Goal: Information Seeking & Learning: Learn about a topic

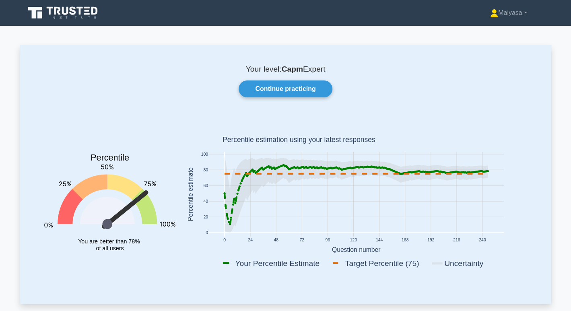
click at [75, 12] on icon at bounding box center [73, 10] width 6 height 8
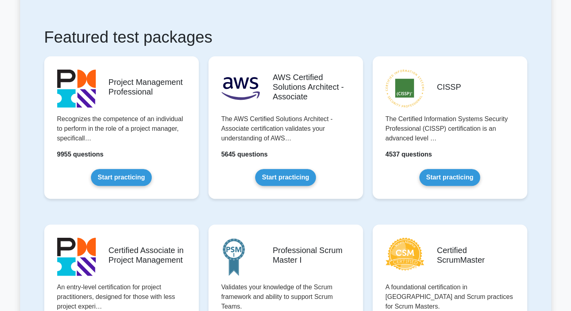
scroll to position [190, 0]
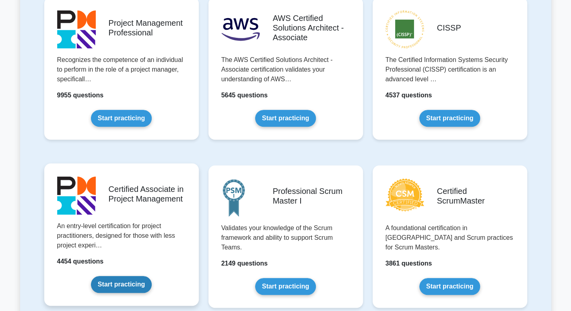
click at [128, 285] on link "Start practicing" at bounding box center [121, 284] width 61 height 17
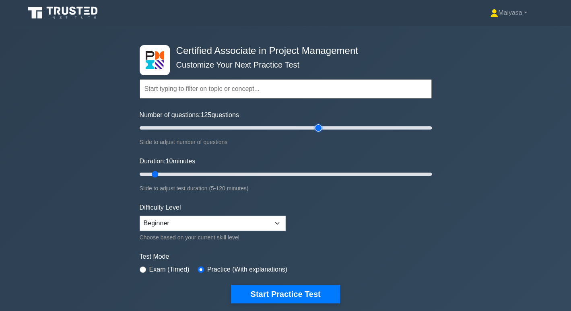
drag, startPoint x: 151, startPoint y: 128, endPoint x: 321, endPoint y: 133, distance: 169.9
click at [321, 133] on input "Number of questions: 125 questions" at bounding box center [286, 128] width 292 height 10
drag, startPoint x: 317, startPoint y: 128, endPoint x: 353, endPoint y: 129, distance: 36.2
type input "150"
click at [353, 129] on input "Number of questions: 150 questions" at bounding box center [286, 128] width 292 height 10
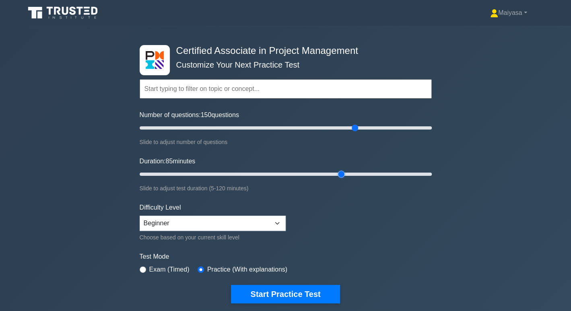
drag, startPoint x: 154, startPoint y: 172, endPoint x: 335, endPoint y: 170, distance: 181.5
click at [335, 170] on input "Duration: 85 minutes" at bounding box center [286, 174] width 292 height 10
drag, startPoint x: 340, startPoint y: 173, endPoint x: 469, endPoint y: 181, distance: 129.4
type input "120"
click at [432, 179] on input "Duration: 120 minutes" at bounding box center [286, 174] width 292 height 10
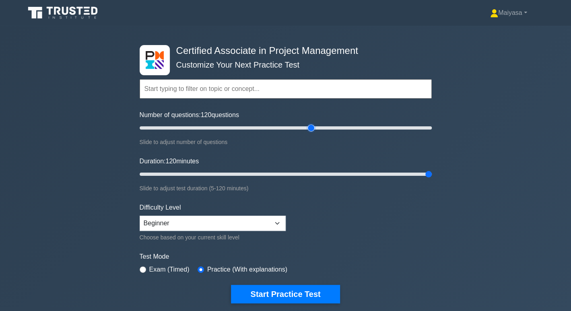
drag, startPoint x: 354, startPoint y: 130, endPoint x: 313, endPoint y: 127, distance: 41.1
type input "120"
click at [313, 127] on input "Number of questions: 120 questions" at bounding box center [286, 128] width 292 height 10
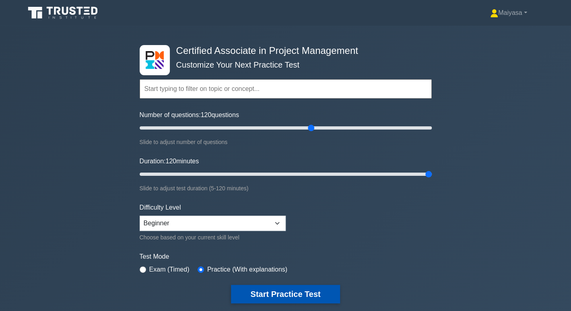
click at [298, 295] on button "Start Practice Test" at bounding box center [285, 294] width 109 height 19
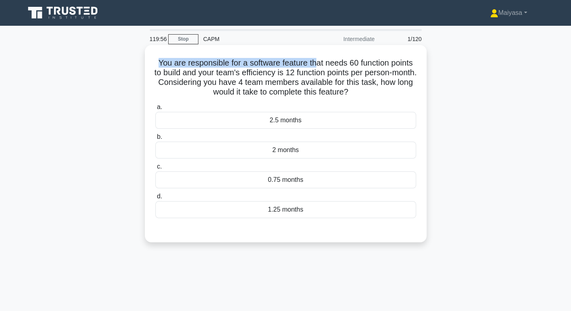
drag, startPoint x: 155, startPoint y: 62, endPoint x: 315, endPoint y: 64, distance: 159.4
click at [315, 64] on h5 "You are responsible for a software feature that needs 60 function points to bui…" at bounding box center [286, 77] width 262 height 39
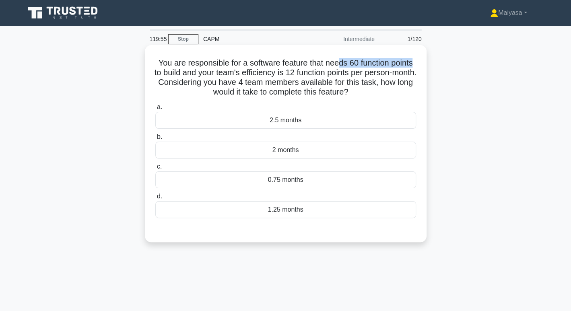
drag, startPoint x: 341, startPoint y: 65, endPoint x: 424, endPoint y: 59, distance: 83.1
click at [424, 59] on div "You are responsible for a software feature that needs 60 function points to bui…" at bounding box center [286, 143] width 282 height 197
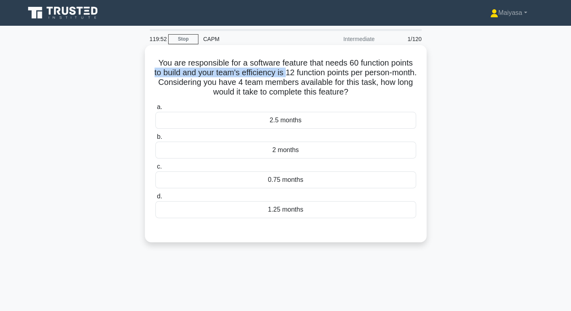
drag, startPoint x: 163, startPoint y: 71, endPoint x: 297, endPoint y: 76, distance: 134.1
click at [297, 76] on h5 "You are responsible for a software feature that needs 60 function points to bui…" at bounding box center [286, 77] width 262 height 39
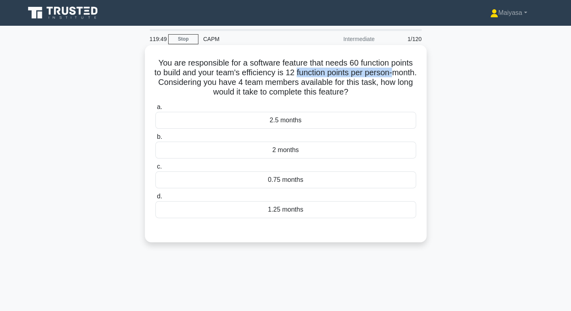
drag, startPoint x: 308, startPoint y: 76, endPoint x: 408, endPoint y: 75, distance: 99.8
click at [408, 75] on h5 "You are responsible for a software feature that needs 60 function points to bui…" at bounding box center [286, 77] width 262 height 39
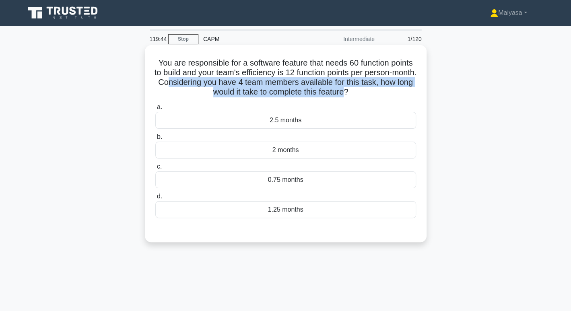
drag, startPoint x: 197, startPoint y: 82, endPoint x: 364, endPoint y: 90, distance: 167.6
click at [364, 90] on h5 "You are responsible for a software feature that needs 60 function points to bui…" at bounding box center [286, 77] width 262 height 39
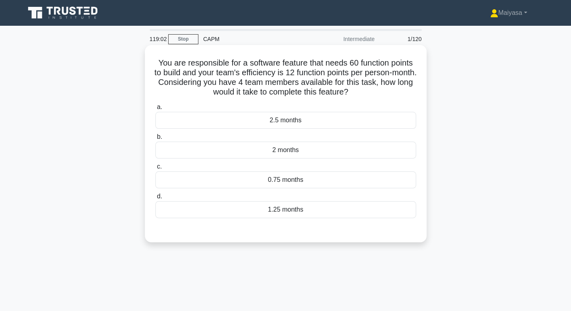
click at [273, 214] on div "1.25 months" at bounding box center [285, 209] width 261 height 17
click at [155, 199] on input "d. 1.25 months" at bounding box center [155, 196] width 0 height 5
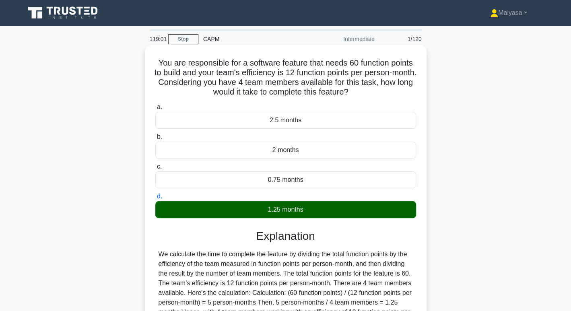
scroll to position [124, 0]
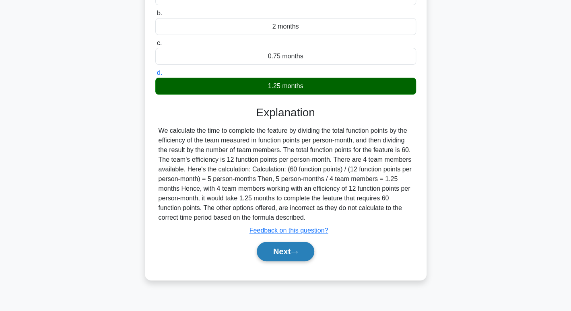
click at [285, 257] on button "Next" at bounding box center [286, 251] width 58 height 19
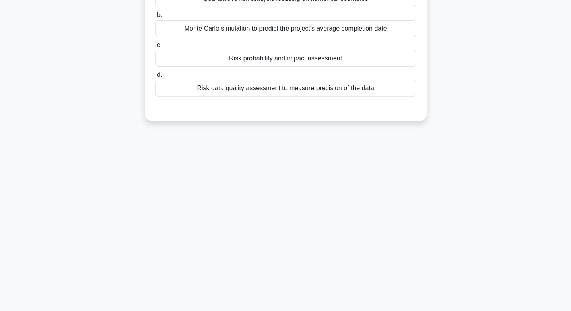
scroll to position [0, 0]
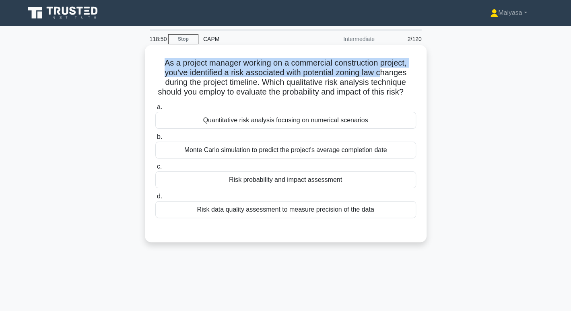
drag, startPoint x: 160, startPoint y: 61, endPoint x: 383, endPoint y: 68, distance: 223.5
click at [383, 68] on h5 "As a project manager working on a commercial construction project, you've ident…" at bounding box center [286, 77] width 262 height 39
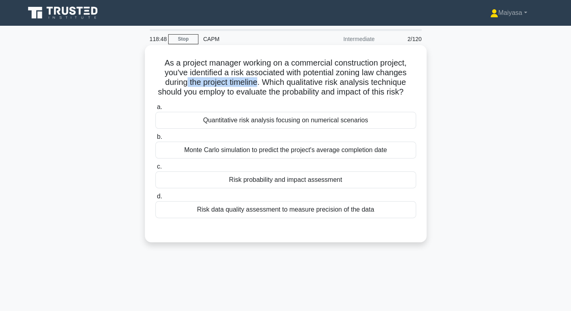
drag, startPoint x: 186, startPoint y: 82, endPoint x: 260, endPoint y: 82, distance: 74.0
click at [260, 82] on h5 "As a project manager working on a commercial construction project, you've ident…" at bounding box center [286, 77] width 262 height 39
click at [231, 79] on h5 "As a project manager working on a commercial construction project, you've ident…" at bounding box center [286, 77] width 262 height 39
drag, startPoint x: 274, startPoint y: 83, endPoint x: 326, endPoint y: 87, distance: 52.0
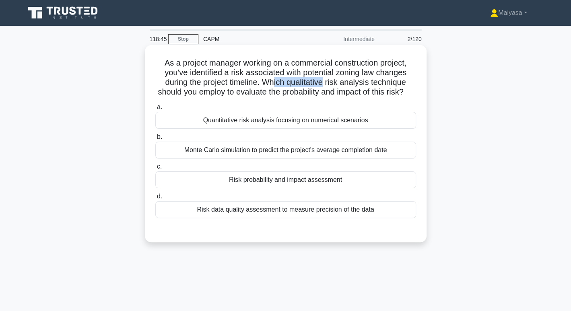
click at [326, 87] on h5 "As a project manager working on a commercial construction project, you've ident…" at bounding box center [286, 77] width 262 height 39
click at [281, 188] on div "Risk probability and impact assessment" at bounding box center [285, 179] width 261 height 17
click at [155, 169] on input "c. Risk probability and impact assessment" at bounding box center [155, 166] width 0 height 5
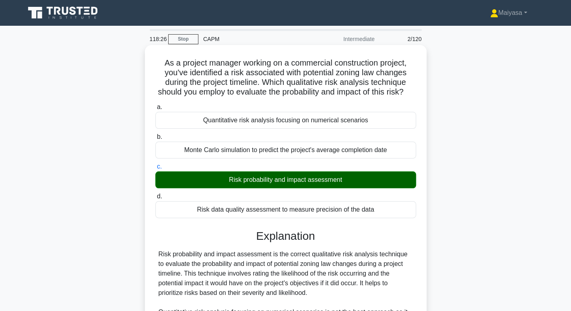
scroll to position [184, 0]
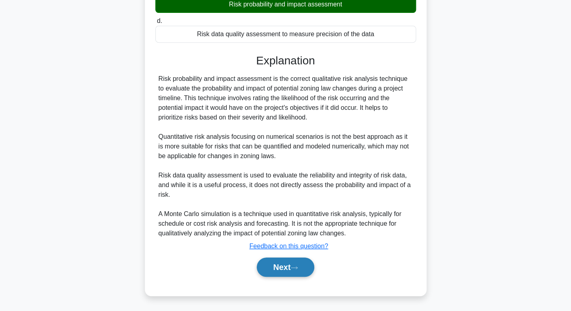
click at [289, 272] on button "Next" at bounding box center [286, 267] width 58 height 19
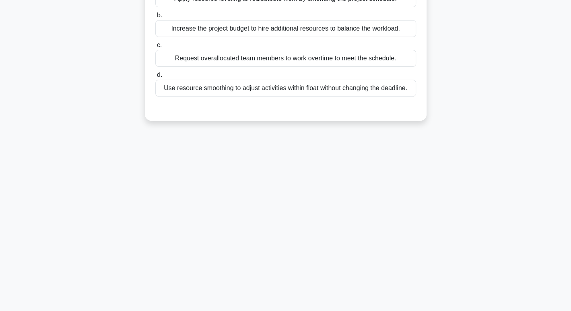
scroll to position [0, 0]
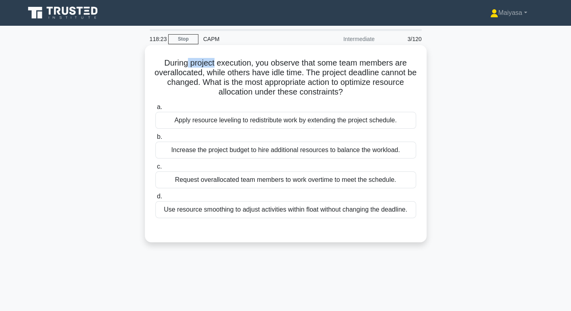
drag, startPoint x: 185, startPoint y: 62, endPoint x: 214, endPoint y: 64, distance: 29.5
click at [214, 64] on h5 "During project execution, you observe that some team members are overallocated,…" at bounding box center [286, 77] width 262 height 39
click at [297, 212] on div "Use resource smoothing to adjust activities within float without changing the d…" at bounding box center [285, 209] width 261 height 17
click at [155, 199] on input "d. Use resource smoothing to adjust activities within float without changing th…" at bounding box center [155, 196] width 0 height 5
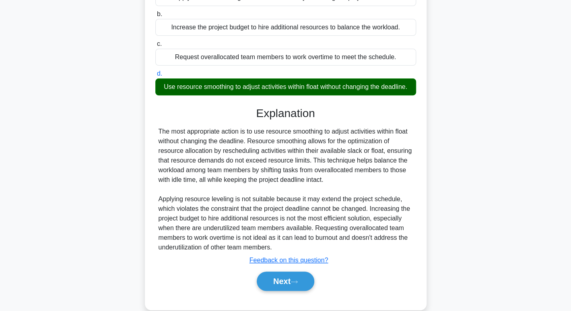
scroll to position [136, 0]
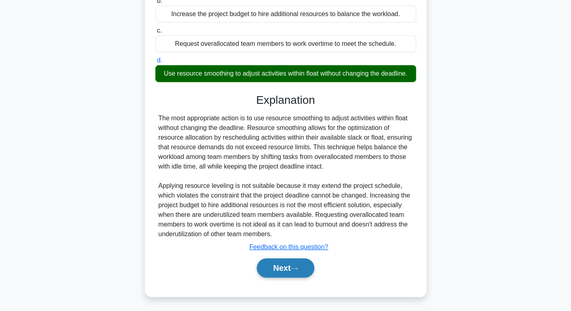
click at [284, 260] on button "Next" at bounding box center [286, 267] width 58 height 19
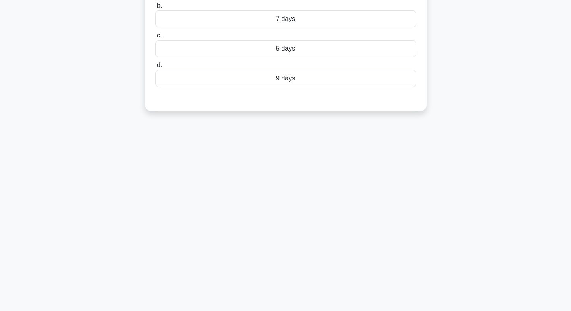
scroll to position [0, 0]
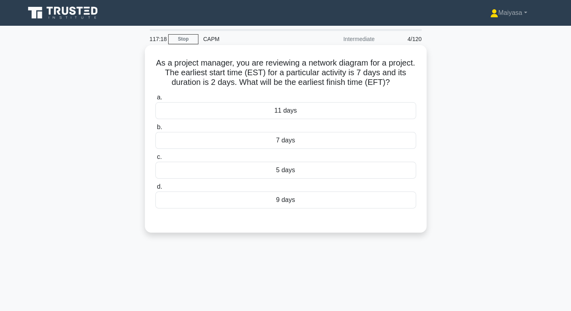
click at [286, 200] on div "9 days" at bounding box center [285, 200] width 261 height 17
click at [155, 190] on input "d. 9 days" at bounding box center [155, 186] width 0 height 5
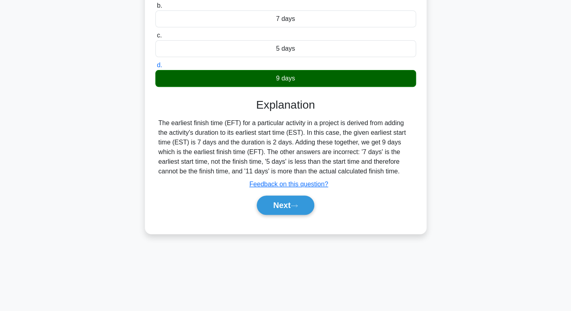
scroll to position [123, 0]
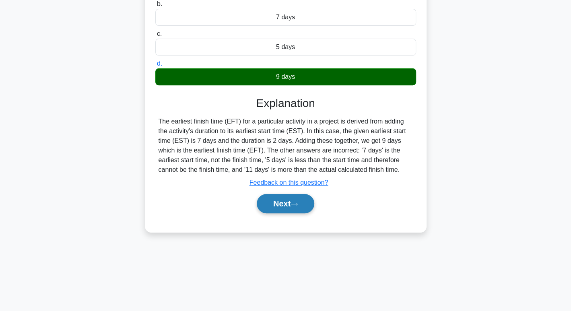
click at [292, 203] on button "Next" at bounding box center [286, 203] width 58 height 19
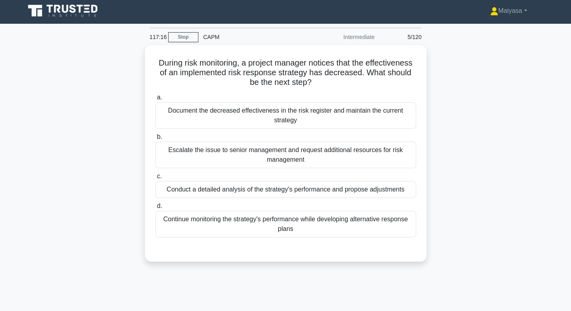
scroll to position [0, 0]
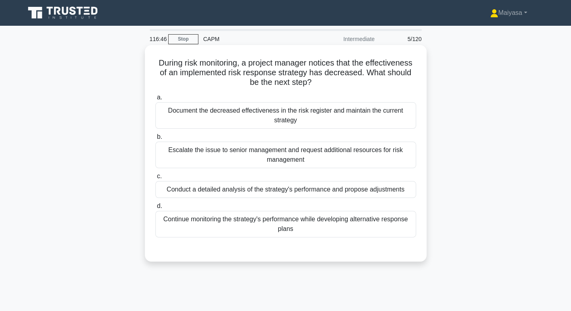
click at [297, 232] on div "Continue monitoring the strategy's performance while developing alternative res…" at bounding box center [285, 224] width 261 height 27
click at [155, 209] on input "d. Continue monitoring the strategy's performance while developing alternative …" at bounding box center [155, 206] width 0 height 5
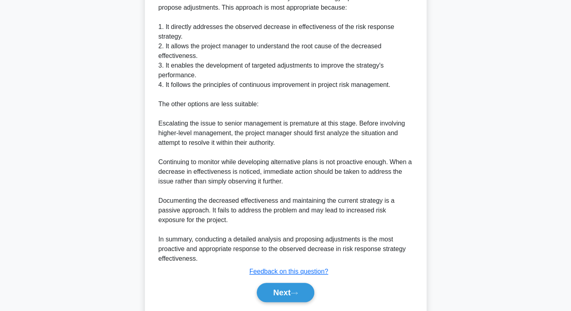
scroll to position [278, 0]
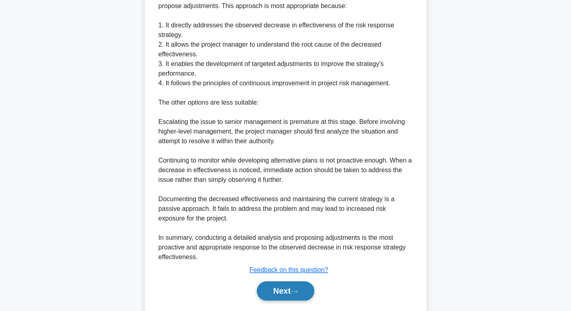
click at [286, 289] on button "Next" at bounding box center [286, 290] width 58 height 19
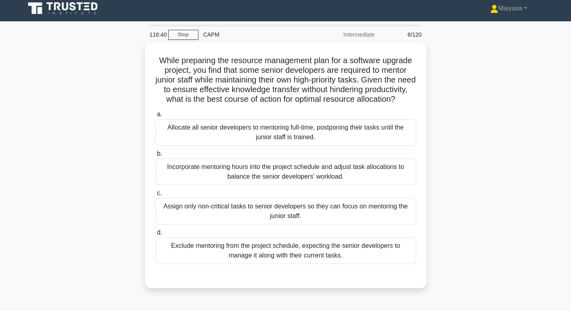
scroll to position [0, 0]
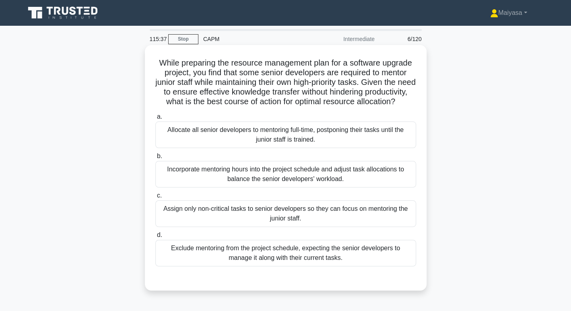
click at [260, 145] on div "Allocate all senior developers to mentoring full-time, postponing their tasks u…" at bounding box center [285, 135] width 261 height 27
click at [155, 120] on input "a. Allocate all senior developers to mentoring full-time, postponing their task…" at bounding box center [155, 116] width 0 height 5
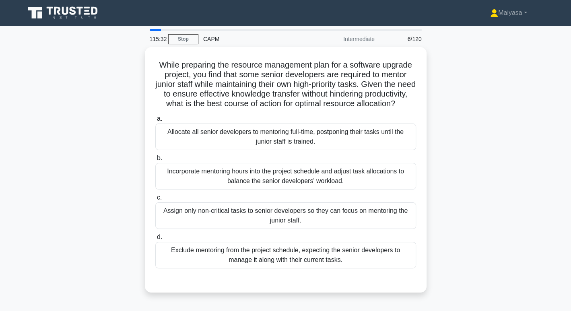
click at [309, 186] on div "Incorporate mentoring hours into the project schedule and adjust task allocatio…" at bounding box center [285, 176] width 261 height 27
click at [155, 161] on input "b. Incorporate mentoring hours into the project schedule and adjust task alloca…" at bounding box center [155, 158] width 0 height 5
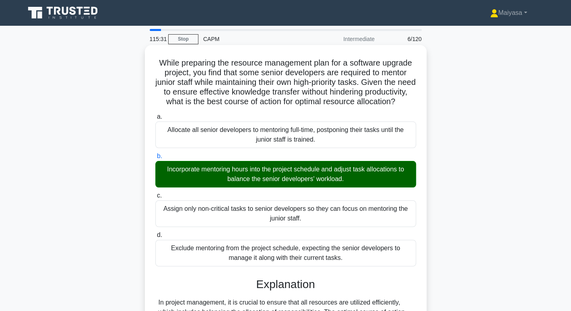
scroll to position [51, 0]
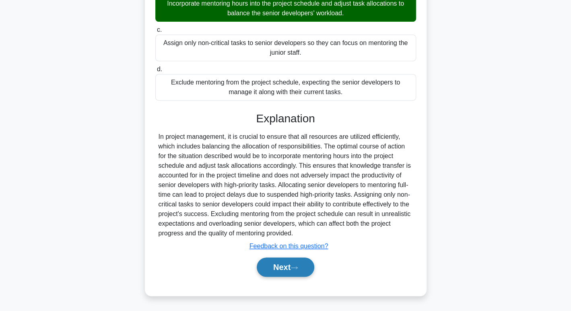
click at [287, 273] on button "Next" at bounding box center [286, 267] width 58 height 19
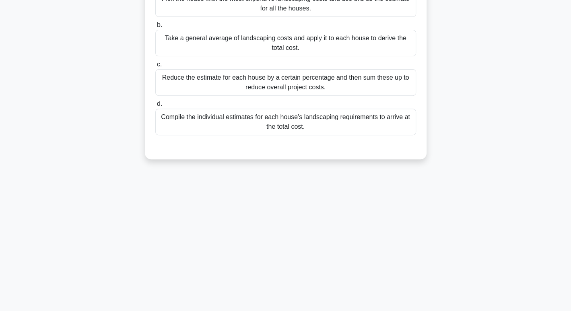
scroll to position [0, 0]
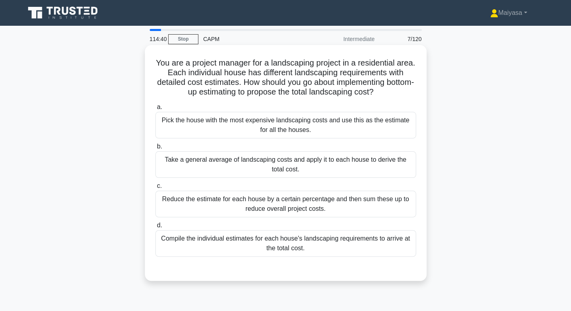
click at [307, 246] on div "Compile the individual estimates for each house's landscaping requirements to a…" at bounding box center [285, 243] width 261 height 27
click at [155, 228] on input "d. Compile the individual estimates for each house's landscaping requirements t…" at bounding box center [155, 225] width 0 height 5
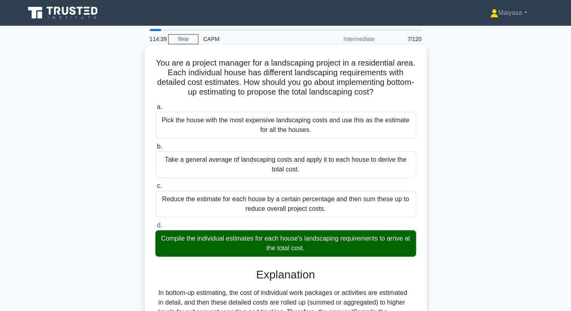
scroll to position [146, 0]
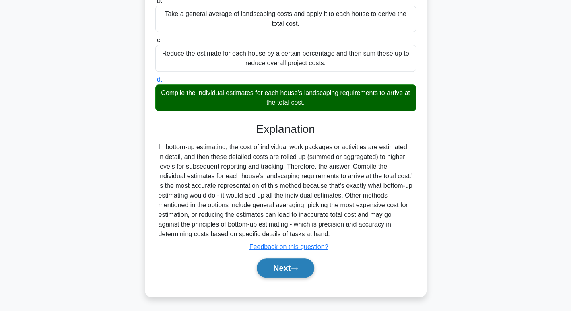
click at [302, 268] on button "Next" at bounding box center [286, 267] width 58 height 19
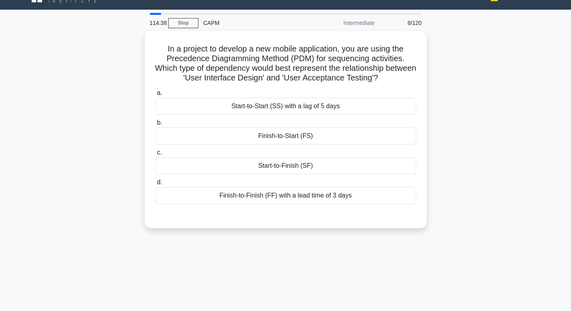
scroll to position [0, 0]
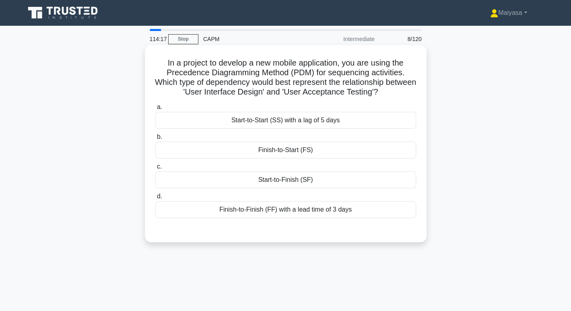
click at [300, 145] on div "Finish-to-Start (FS)" at bounding box center [285, 150] width 261 height 17
click at [155, 140] on input "b. Finish-to-Start (FS)" at bounding box center [155, 136] width 0 height 5
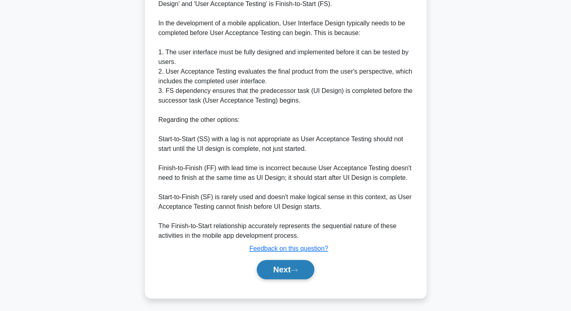
click at [288, 274] on button "Next" at bounding box center [286, 269] width 58 height 19
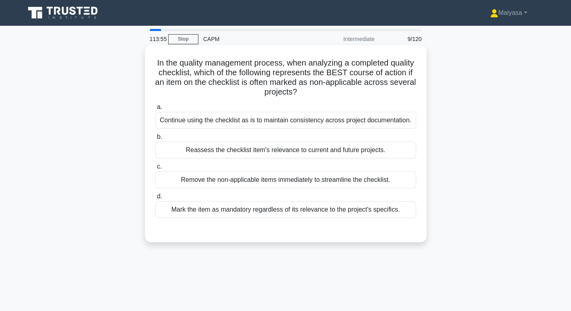
click at [352, 148] on div "Reassess the checklist item's relevance to current and future projects." at bounding box center [285, 150] width 261 height 17
click at [155, 140] on input "b. Reassess the checklist item's relevance to current and future projects." at bounding box center [155, 136] width 0 height 5
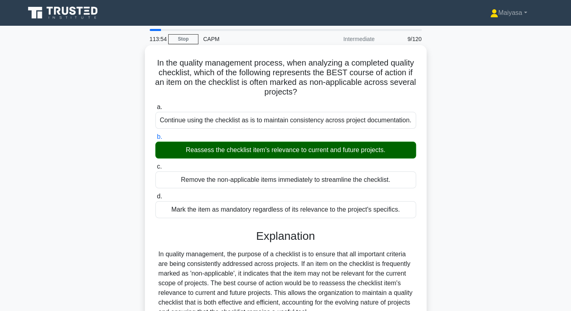
scroll to position [146, 0]
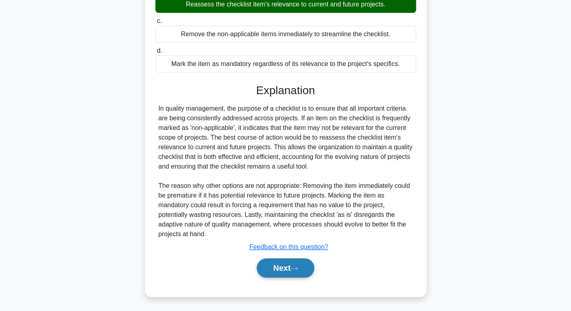
click at [291, 265] on button "Next" at bounding box center [286, 267] width 58 height 19
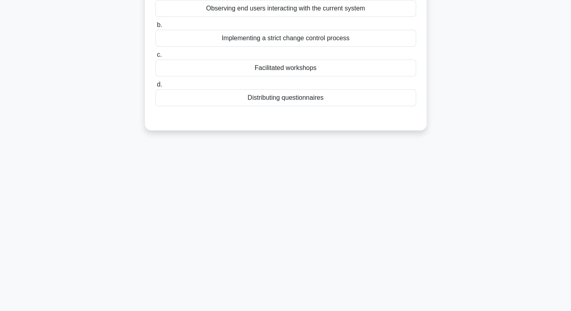
scroll to position [0, 0]
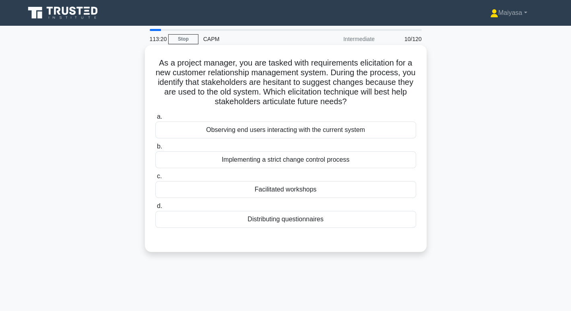
click at [316, 196] on div "Facilitated workshops" at bounding box center [285, 189] width 261 height 17
click at [155, 179] on input "c. Facilitated workshops" at bounding box center [155, 176] width 0 height 5
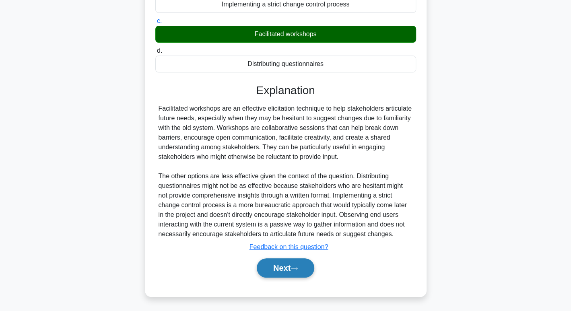
click at [297, 267] on icon at bounding box center [294, 268] width 6 height 2
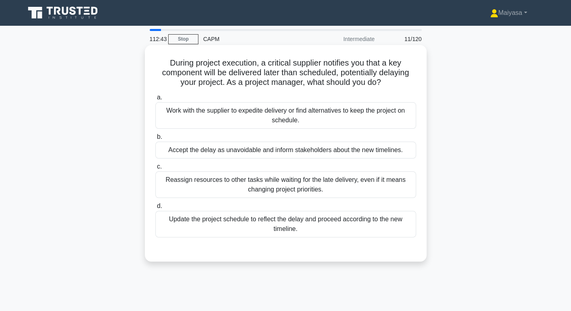
click at [323, 120] on div "Work with the supplier to expedite delivery or find alternatives to keep the pr…" at bounding box center [285, 115] width 261 height 27
click at [155, 100] on input "a. Work with the supplier to expedite delivery or find alternatives to keep the…" at bounding box center [155, 97] width 0 height 5
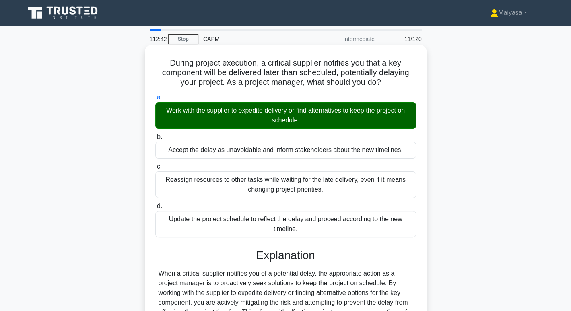
scroll to position [126, 0]
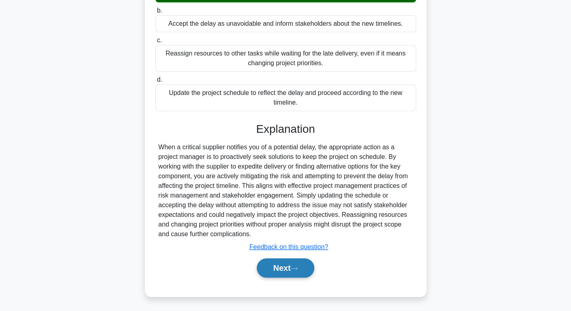
click at [292, 262] on button "Next" at bounding box center [286, 267] width 58 height 19
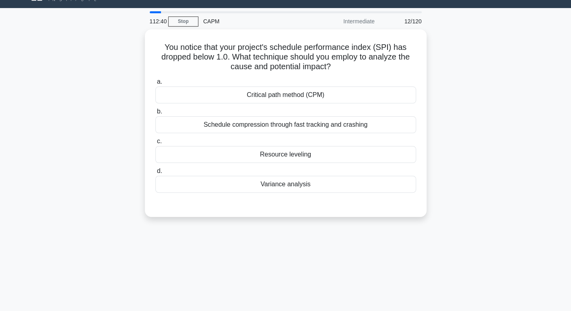
scroll to position [6, 0]
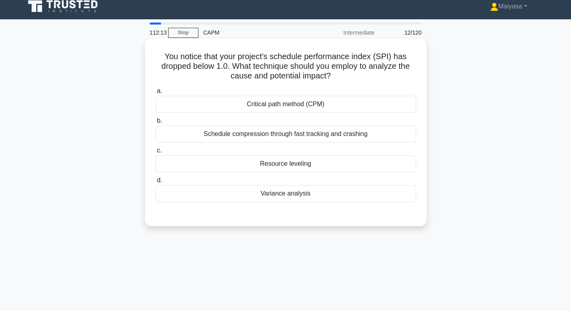
click at [313, 198] on div "Variance analysis" at bounding box center [285, 193] width 261 height 17
click at [155, 183] on input "d. Variance analysis" at bounding box center [155, 180] width 0 height 5
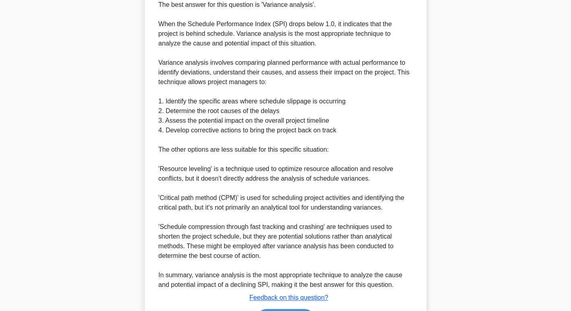
scroll to position [290, 0]
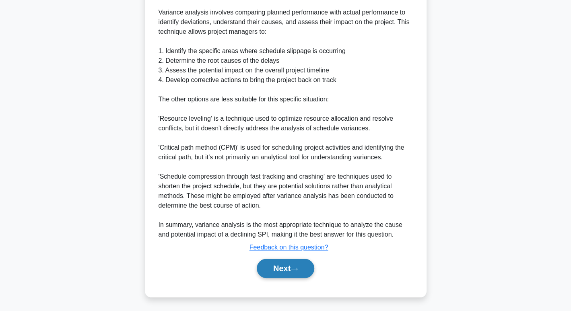
click at [287, 275] on button "Next" at bounding box center [286, 268] width 58 height 19
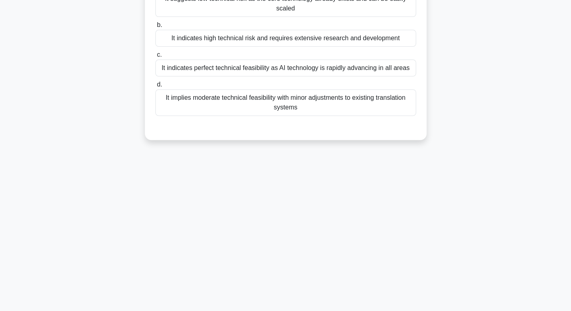
scroll to position [0, 0]
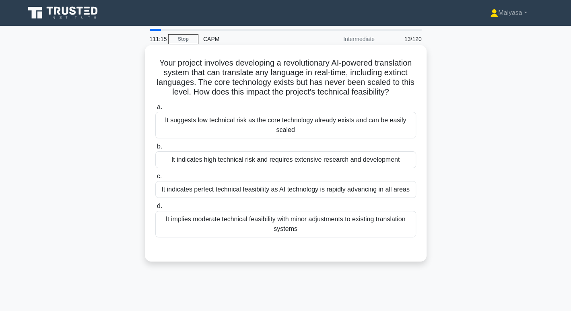
click at [323, 131] on div "It suggests low technical risk as the core technology already exists and can be…" at bounding box center [285, 125] width 261 height 27
click at [155, 110] on input "a. It suggests low technical risk as the core technology already exists and can…" at bounding box center [155, 107] width 0 height 5
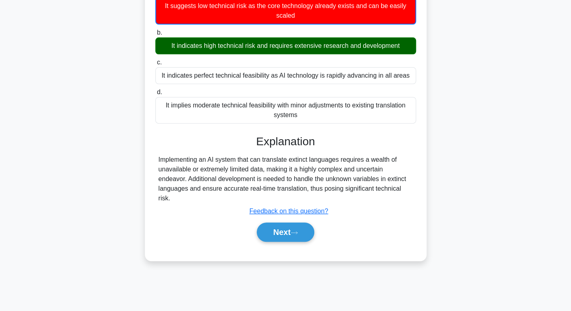
scroll to position [117, 0]
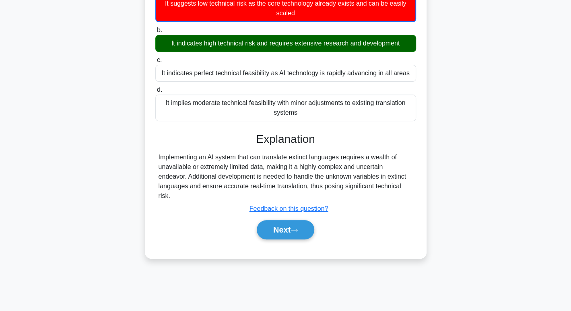
click at [291, 239] on div "Next" at bounding box center [285, 230] width 261 height 26
click at [291, 235] on button "Next" at bounding box center [286, 229] width 58 height 19
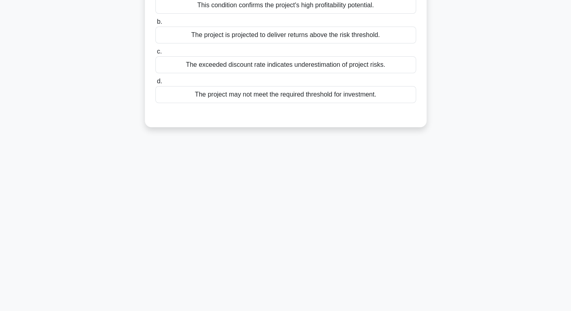
scroll to position [0, 0]
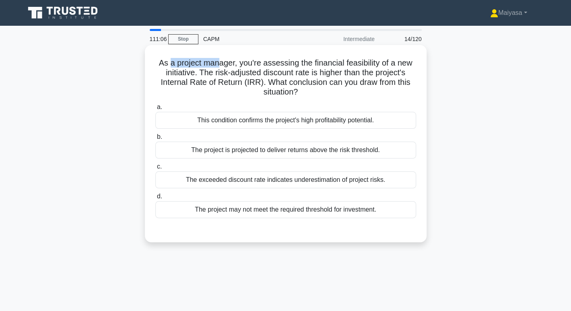
drag, startPoint x: 168, startPoint y: 62, endPoint x: 217, endPoint y: 62, distance: 49.1
click at [217, 62] on h5 "As a project manager, you're assessing the financial feasibility of a new initi…" at bounding box center [286, 77] width 262 height 39
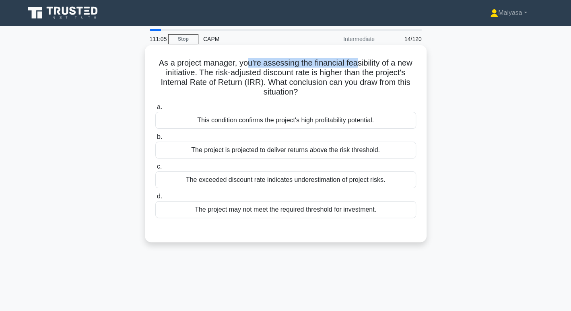
drag, startPoint x: 252, startPoint y: 64, endPoint x: 357, endPoint y: 65, distance: 104.6
click at [357, 65] on h5 "As a project manager, you're assessing the financial feasibility of a new initi…" at bounding box center [286, 77] width 262 height 39
drag, startPoint x: 167, startPoint y: 72, endPoint x: 187, endPoint y: 74, distance: 20.6
click at [187, 74] on h5 "As a project manager, you're assessing the financial feasibility of a new initi…" at bounding box center [286, 77] width 262 height 39
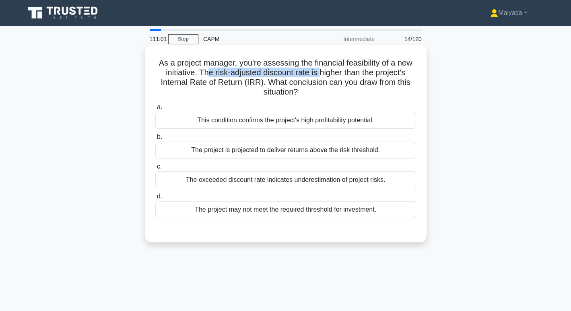
drag, startPoint x: 208, startPoint y: 74, endPoint x: 320, endPoint y: 74, distance: 111.9
click at [320, 74] on h5 "As a project manager, you're assessing the financial feasibility of a new initi…" at bounding box center [286, 77] width 262 height 39
drag, startPoint x: 334, startPoint y: 74, endPoint x: 404, endPoint y: 72, distance: 70.8
click at [404, 72] on h5 "As a project manager, you're assessing the financial feasibility of a new initi…" at bounding box center [286, 77] width 262 height 39
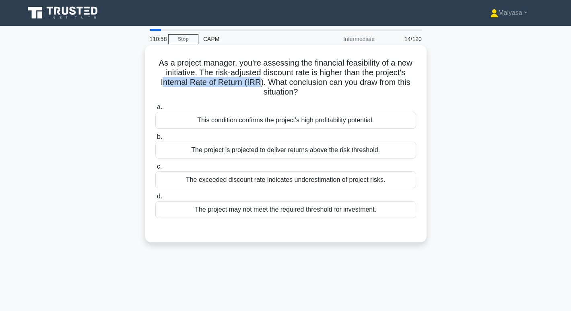
drag, startPoint x: 162, startPoint y: 84, endPoint x: 258, endPoint y: 83, distance: 96.2
click at [258, 83] on h5 "As a project manager, you're assessing the financial feasibility of a new initi…" at bounding box center [286, 77] width 262 height 39
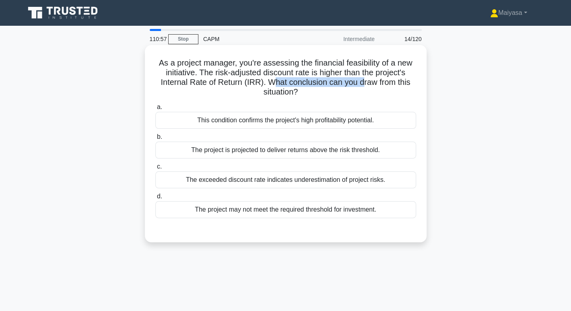
drag, startPoint x: 270, startPoint y: 82, endPoint x: 363, endPoint y: 85, distance: 93.4
click at [363, 85] on h5 "As a project manager, you're assessing the financial feasibility of a new initi…" at bounding box center [286, 77] width 262 height 39
drag, startPoint x: 276, startPoint y: 91, endPoint x: 297, endPoint y: 95, distance: 21.7
click at [297, 95] on h5 "As a project manager, you're assessing the financial feasibility of a new initi…" at bounding box center [286, 77] width 262 height 39
click at [373, 178] on div "The exceeded discount rate indicates underestimation of project risks." at bounding box center [285, 179] width 261 height 17
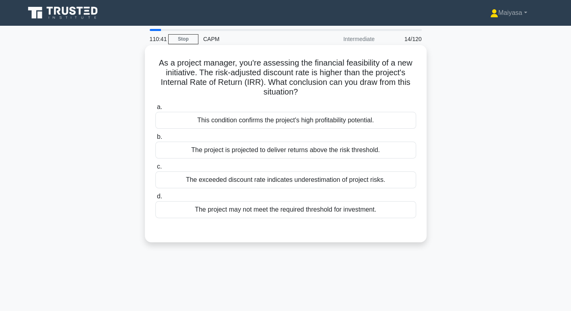
click at [155, 169] on input "c. The exceeded discount rate indicates underestimation of project risks." at bounding box center [155, 166] width 0 height 5
click at [326, 206] on div "The project may not meet the required threshold for investment." at bounding box center [285, 209] width 261 height 17
click at [155, 199] on input "d. The project may not meet the required threshold for investment." at bounding box center [155, 196] width 0 height 5
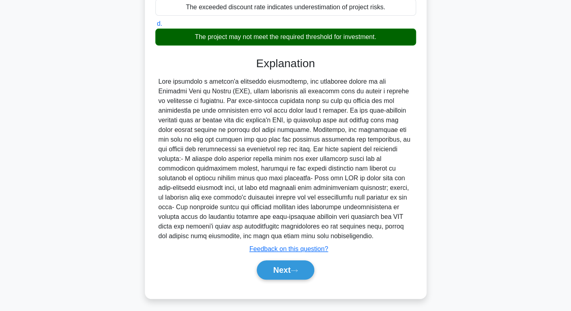
scroll to position [175, 0]
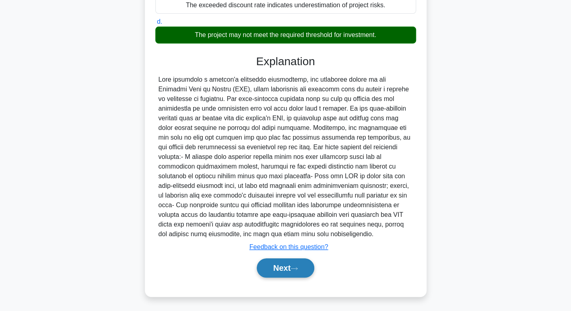
click at [278, 268] on button "Next" at bounding box center [286, 267] width 58 height 19
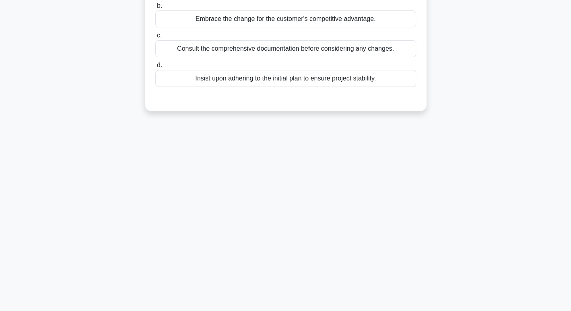
scroll to position [0, 0]
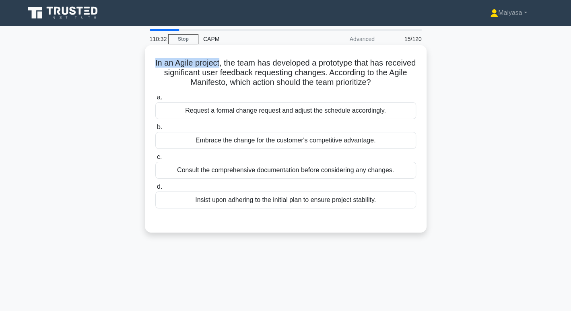
drag, startPoint x: 164, startPoint y: 62, endPoint x: 234, endPoint y: 57, distance: 70.2
click at [234, 57] on div "In an Agile project, the team has developed a prototype that has received signi…" at bounding box center [285, 138] width 275 height 181
drag, startPoint x: 249, startPoint y: 61, endPoint x: 350, endPoint y: 61, distance: 101.4
click at [350, 61] on h5 "In an Agile project, the team has developed a prototype that has received signi…" at bounding box center [286, 73] width 262 height 30
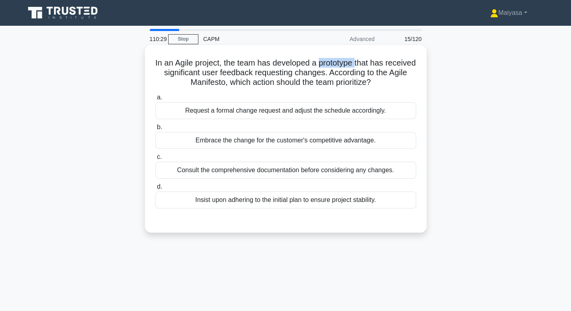
click at [350, 61] on h5 "In an Agile project, the team has developed a prototype that has received signi…" at bounding box center [286, 73] width 262 height 30
click at [240, 84] on h5 "In an Agile project, the team has developed a prototype that has received signi…" at bounding box center [286, 73] width 262 height 30
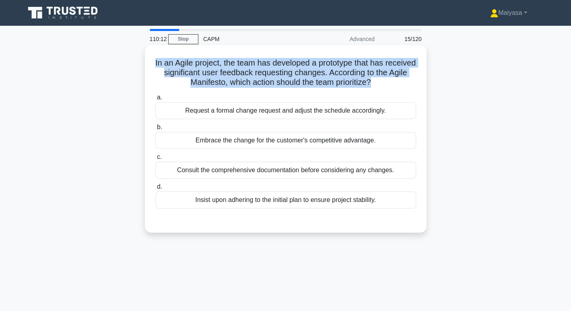
click at [240, 84] on h5 "In an Agile project, the team has developed a prototype that has received signi…" at bounding box center [286, 73] width 262 height 30
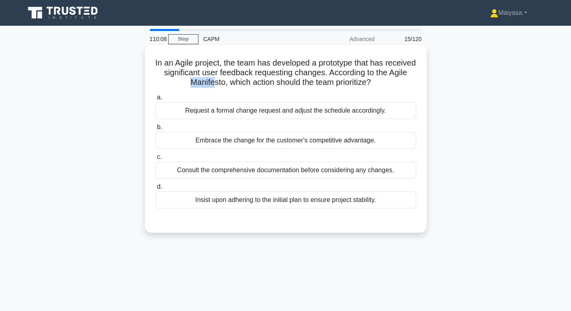
drag, startPoint x: 198, startPoint y: 81, endPoint x: 221, endPoint y: 84, distance: 22.4
click at [221, 84] on h5 "In an Agile project, the team has developed a prototype that has received signi…" at bounding box center [286, 73] width 262 height 30
click at [249, 169] on div "Consult the comprehensive documentation before considering any changes." at bounding box center [285, 170] width 261 height 17
click at [155, 160] on input "c. Consult the comprehensive documentation before considering any changes." at bounding box center [155, 157] width 0 height 5
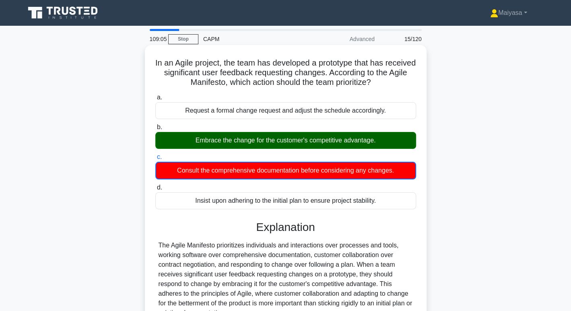
scroll to position [136, 0]
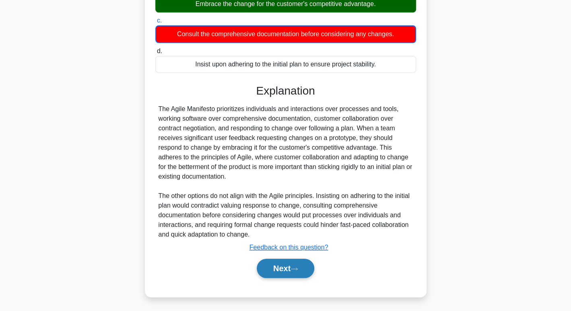
click at [260, 262] on button "Next" at bounding box center [286, 268] width 58 height 19
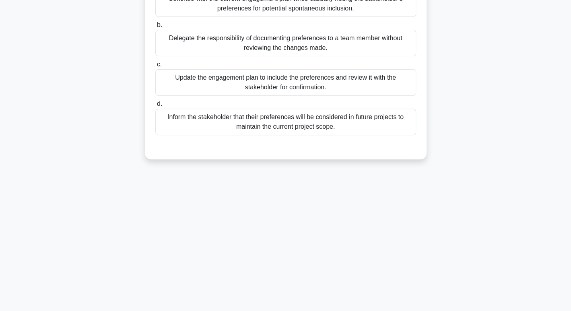
scroll to position [0, 0]
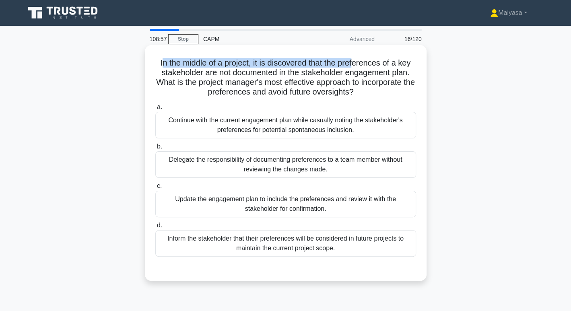
drag, startPoint x: 160, startPoint y: 62, endPoint x: 355, endPoint y: 61, distance: 194.8
click at [355, 61] on h5 "In the middle of a project, it is discovered that the preferences of a key stak…" at bounding box center [286, 77] width 262 height 39
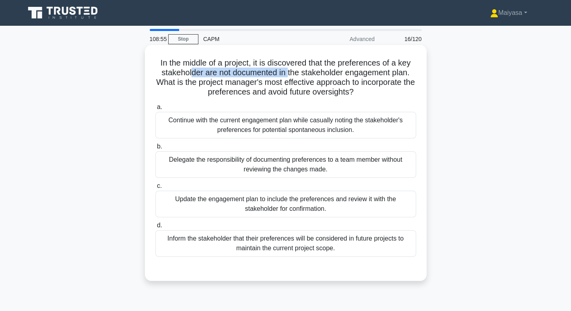
drag, startPoint x: 190, startPoint y: 70, endPoint x: 289, endPoint y: 66, distance: 98.3
click at [289, 66] on h5 "In the middle of a project, it is discovered that the preferences of a key stak…" at bounding box center [286, 77] width 262 height 39
drag, startPoint x: 278, startPoint y: 78, endPoint x: 408, endPoint y: 76, distance: 129.6
click at [408, 76] on h5 "In the middle of a project, it is discovered that the preferences of a key stak…" at bounding box center [286, 77] width 262 height 39
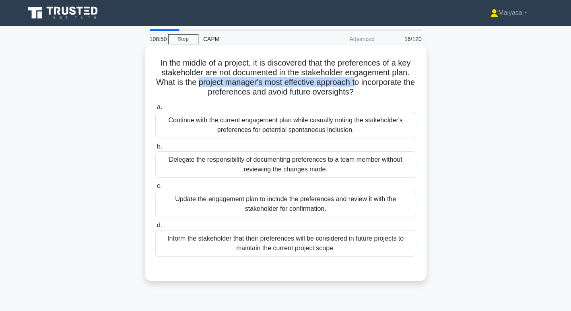
drag, startPoint x: 204, startPoint y: 81, endPoint x: 365, endPoint y: 84, distance: 161.0
click at [365, 84] on h5 "In the middle of a project, it is discovered that the preferences of a key stak…" at bounding box center [286, 77] width 262 height 39
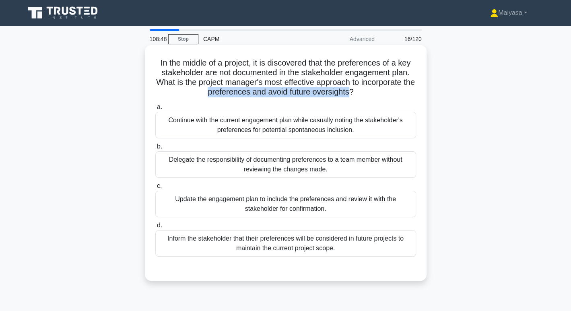
drag, startPoint x: 212, startPoint y: 93, endPoint x: 358, endPoint y: 94, distance: 146.5
click at [358, 94] on h5 "In the middle of a project, it is discovered that the preferences of a key stak…" at bounding box center [286, 77] width 262 height 39
click at [308, 200] on div "Update the engagement plan to include the preferences and review it with the st…" at bounding box center [285, 204] width 261 height 27
click at [155, 189] on input "c. Update the engagement plan to include the preferences and review it with the…" at bounding box center [155, 185] width 0 height 5
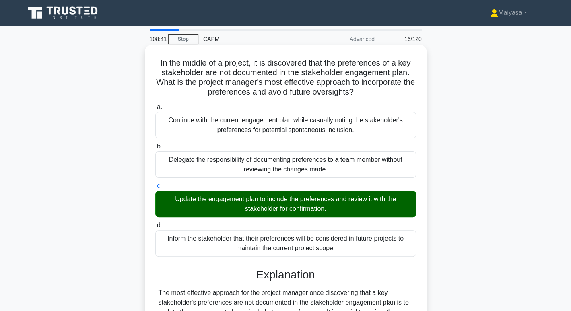
scroll to position [194, 0]
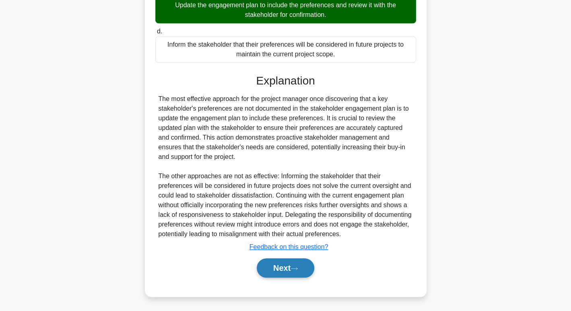
click at [289, 260] on button "Next" at bounding box center [286, 267] width 58 height 19
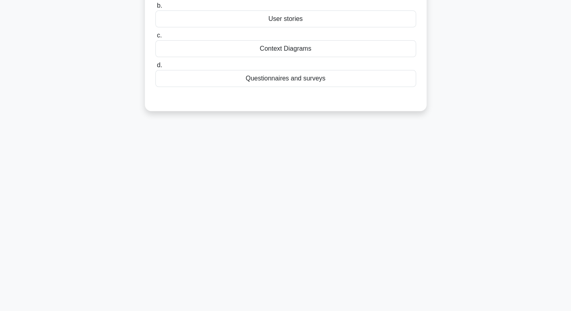
scroll to position [0, 0]
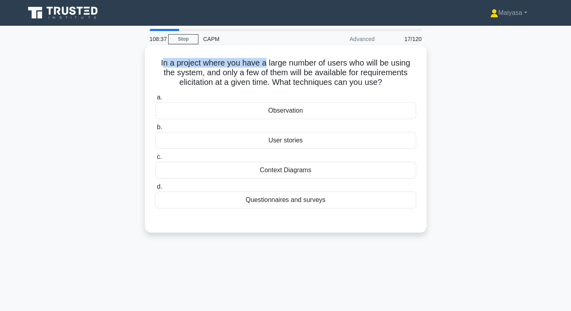
drag, startPoint x: 161, startPoint y: 65, endPoint x: 264, endPoint y: 64, distance: 103.4
click at [264, 64] on h5 "In a project where you have a large number of users who will be using the syste…" at bounding box center [286, 73] width 262 height 30
click at [290, 74] on h5 "In a project where you have a large number of users who will be using the syste…" at bounding box center [286, 73] width 262 height 30
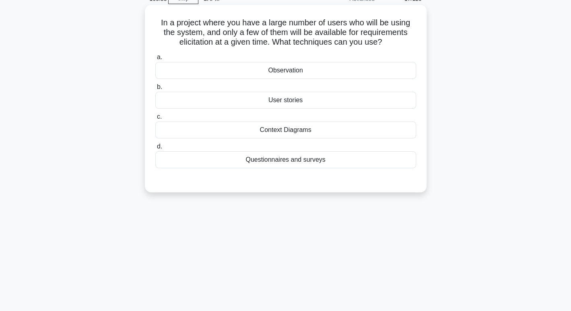
scroll to position [41, 0]
drag, startPoint x: 204, startPoint y: 29, endPoint x: 326, endPoint y: 30, distance: 121.1
click at [326, 30] on h5 "In a project where you have a large number of users who will be using the syste…" at bounding box center [286, 32] width 262 height 30
click at [349, 97] on div "User stories" at bounding box center [285, 99] width 261 height 17
click at [155, 89] on input "b. User stories" at bounding box center [155, 86] width 0 height 5
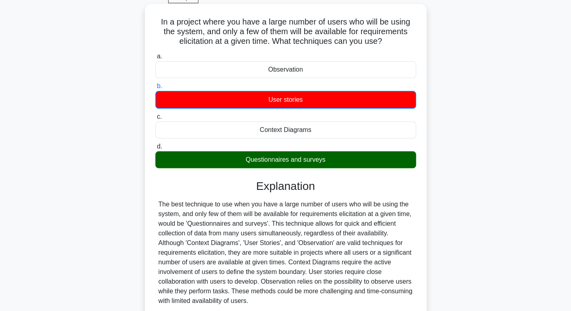
scroll to position [124, 0]
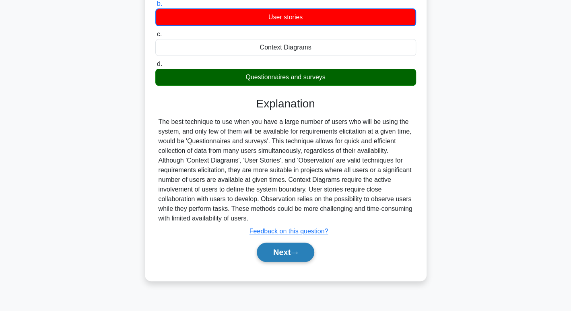
click at [277, 247] on button "Next" at bounding box center [286, 252] width 58 height 19
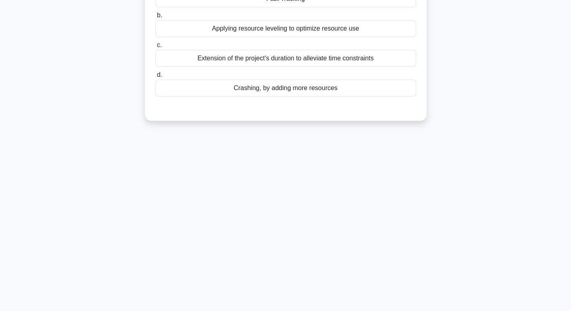
scroll to position [0, 0]
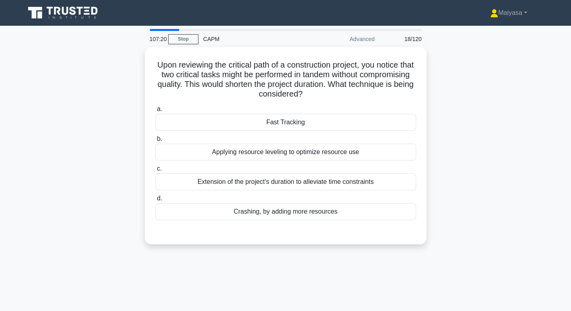
click at [277, 247] on div "Upon reviewing the critical path of a construction project, you notice that two…" at bounding box center [285, 150] width 531 height 207
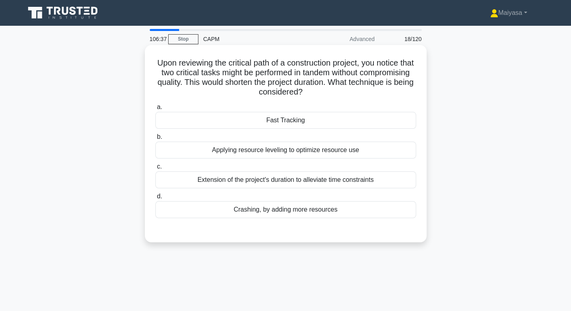
click at [313, 124] on div "Fast Tracking" at bounding box center [285, 120] width 261 height 17
click at [155, 110] on input "a. Fast Tracking" at bounding box center [155, 107] width 0 height 5
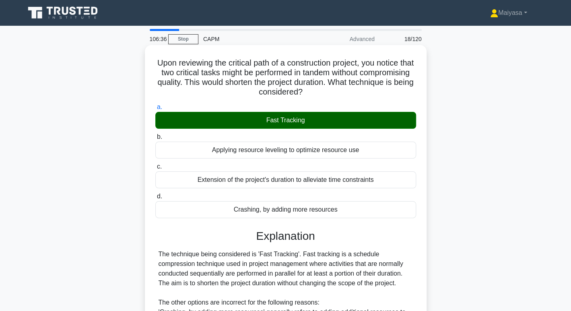
scroll to position [136, 0]
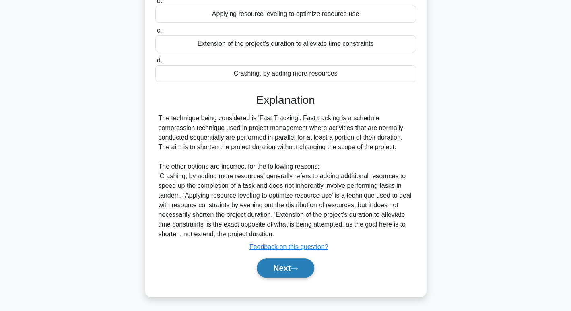
click at [282, 265] on button "Next" at bounding box center [286, 267] width 58 height 19
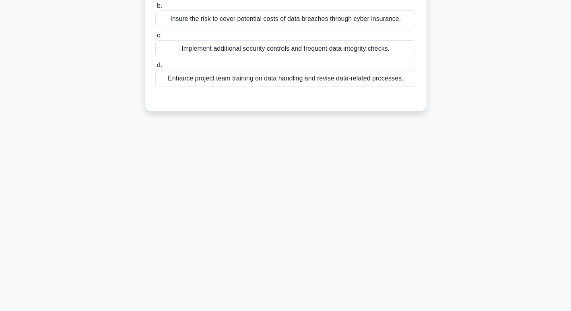
scroll to position [0, 0]
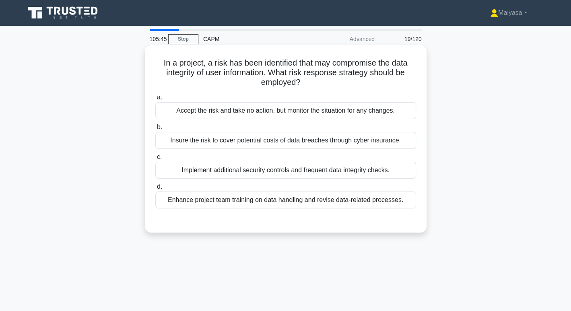
click at [291, 177] on div "Implement additional security controls and frequent data integrity checks." at bounding box center [285, 170] width 261 height 17
click at [155, 160] on input "c. Implement additional security controls and frequent data integrity checks." at bounding box center [155, 157] width 0 height 5
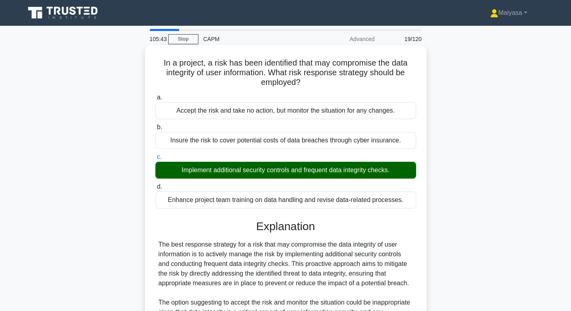
scroll to position [213, 0]
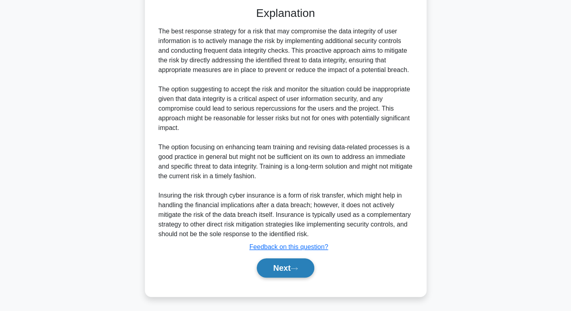
click at [281, 271] on button "Next" at bounding box center [286, 267] width 58 height 19
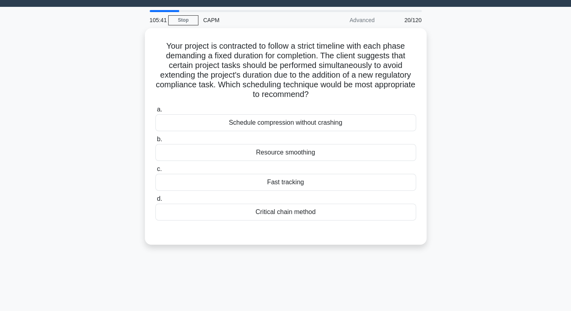
scroll to position [0, 0]
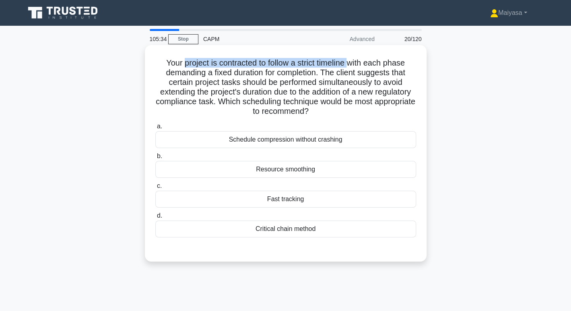
drag, startPoint x: 181, startPoint y: 63, endPoint x: 350, endPoint y: 60, distance: 168.6
click at [350, 60] on h5 "Your project is contracted to follow a strict timeline with each phase demandin…" at bounding box center [286, 87] width 262 height 59
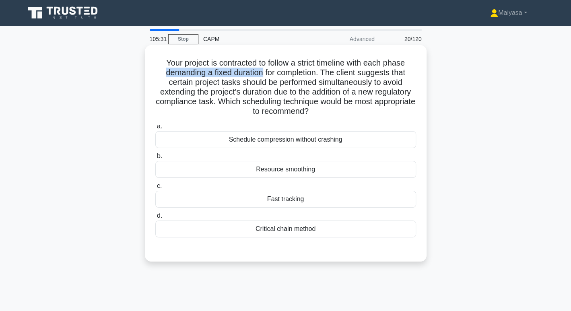
drag, startPoint x: 161, startPoint y: 73, endPoint x: 261, endPoint y: 74, distance: 100.2
click at [261, 74] on h5 "Your project is contracted to follow a strict timeline with each phase demandin…" at bounding box center [286, 87] width 262 height 59
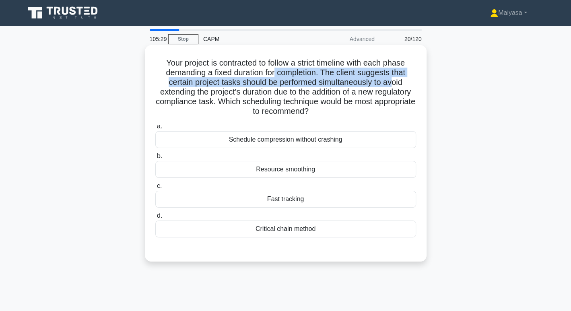
drag, startPoint x: 276, startPoint y: 72, endPoint x: 396, endPoint y: 78, distance: 120.9
click at [396, 78] on h5 "Your project is contracted to follow a strict timeline with each phase demandin…" at bounding box center [286, 87] width 262 height 59
drag, startPoint x: 165, startPoint y: 86, endPoint x: 315, endPoint y: 85, distance: 150.1
click at [315, 85] on h5 "Your project is contracted to follow a strict timeline with each phase demandin…" at bounding box center [286, 87] width 262 height 59
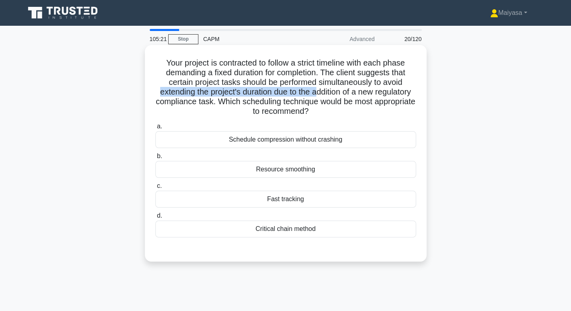
drag, startPoint x: 174, startPoint y: 92, endPoint x: 336, endPoint y: 94, distance: 162.2
click at [336, 94] on h5 "Your project is contracted to follow a strict timeline with each phase demandin…" at bounding box center [286, 87] width 262 height 59
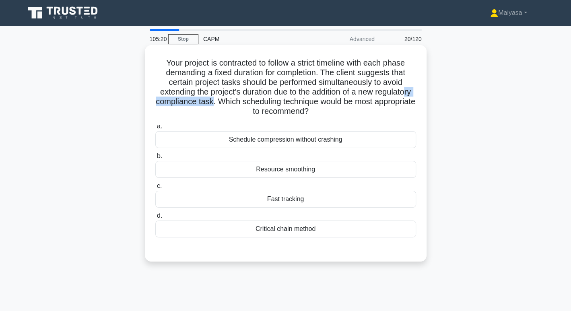
drag, startPoint x: 196, startPoint y: 102, endPoint x: 264, endPoint y: 101, distance: 68.0
click at [264, 101] on h5 "Your project is contracted to follow a strict timeline with each phase demandin…" at bounding box center [286, 87] width 262 height 59
drag, startPoint x: 282, startPoint y: 102, endPoint x: 408, endPoint y: 103, distance: 126.4
click at [408, 103] on h5 "Your project is contracted to follow a strict timeline with each phase demandin…" at bounding box center [286, 87] width 262 height 59
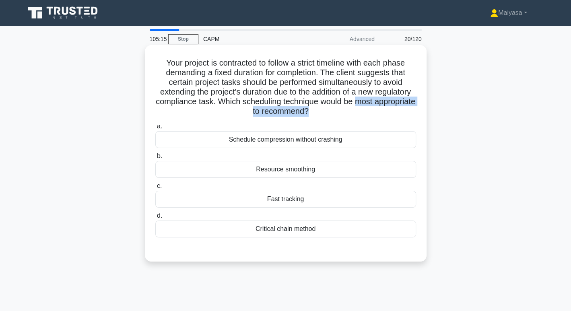
drag, startPoint x: 219, startPoint y: 115, endPoint x: 340, endPoint y: 111, distance: 120.8
click at [340, 111] on h5 "Your project is contracted to follow a strict timeline with each phase demandin…" at bounding box center [286, 87] width 262 height 59
click at [315, 199] on div "Fast tracking" at bounding box center [285, 199] width 261 height 17
click at [155, 189] on input "c. Fast tracking" at bounding box center [155, 185] width 0 height 5
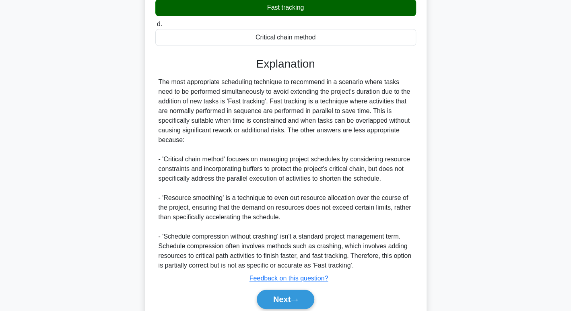
scroll to position [192, 0]
click at [291, 290] on button "Next" at bounding box center [286, 299] width 58 height 19
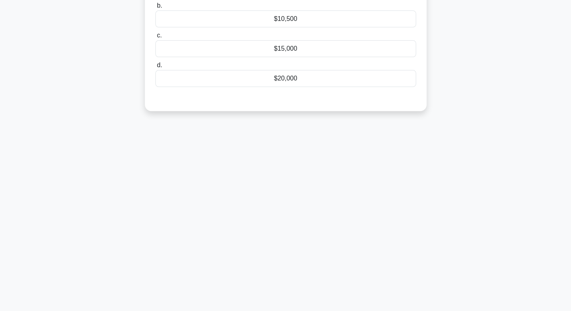
scroll to position [0, 0]
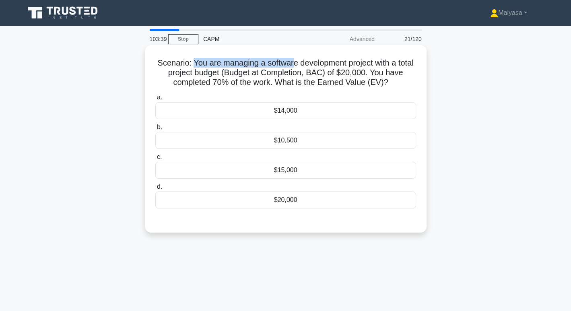
drag, startPoint x: 199, startPoint y: 62, endPoint x: 301, endPoint y: 64, distance: 101.8
click at [301, 64] on h5 "Scenario: You are managing a software development project with a total project …" at bounding box center [286, 73] width 262 height 30
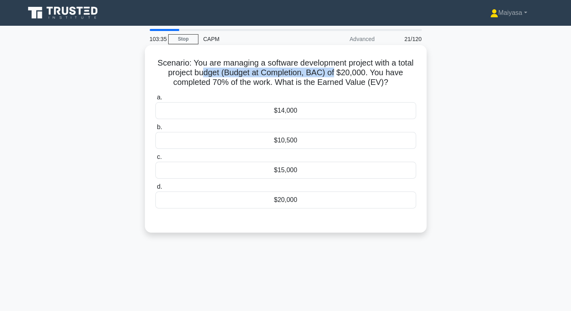
drag, startPoint x: 214, startPoint y: 70, endPoint x: 345, endPoint y: 72, distance: 130.8
click at [345, 72] on h5 "Scenario: You are managing a software development project with a total project …" at bounding box center [286, 73] width 262 height 30
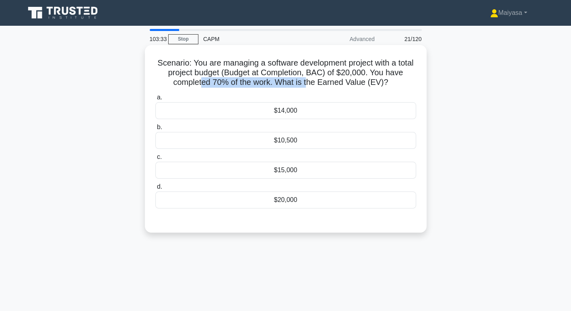
drag, startPoint x: 202, startPoint y: 81, endPoint x: 308, endPoint y: 82, distance: 105.8
click at [308, 82] on h5 "Scenario: You are managing a software development project with a total project …" at bounding box center [286, 73] width 262 height 30
click at [287, 120] on div "a. $14,000 b. $10,500 c." at bounding box center [285, 150] width 270 height 119
click at [289, 117] on div "$14,000" at bounding box center [285, 110] width 261 height 17
click at [155, 100] on input "a. $14,000" at bounding box center [155, 97] width 0 height 5
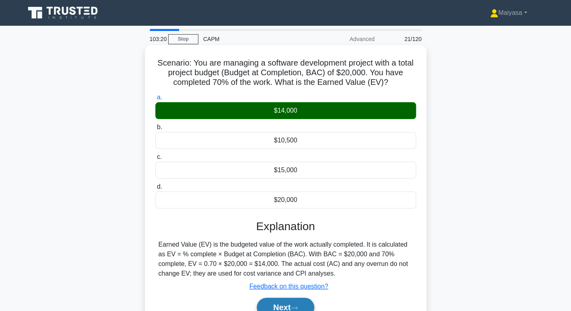
click at [290, 301] on button "Next" at bounding box center [286, 307] width 58 height 19
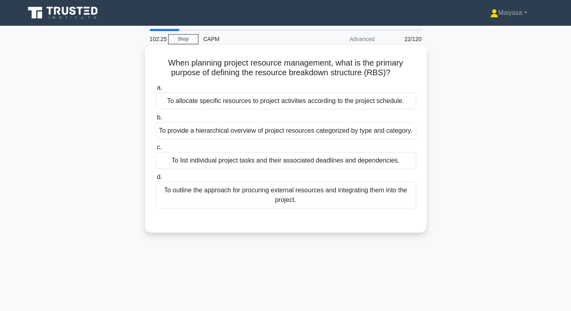
click at [298, 133] on div "To provide a hierarchical overview of project resources categorized by type and…" at bounding box center [285, 130] width 261 height 17
click at [155, 120] on input "b. To provide a hierarchical overview of project resources categorized by type …" at bounding box center [155, 117] width 0 height 5
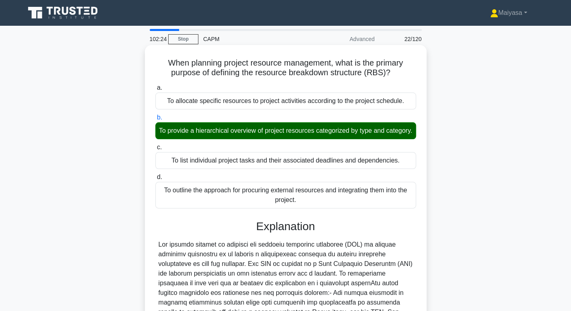
scroll to position [155, 0]
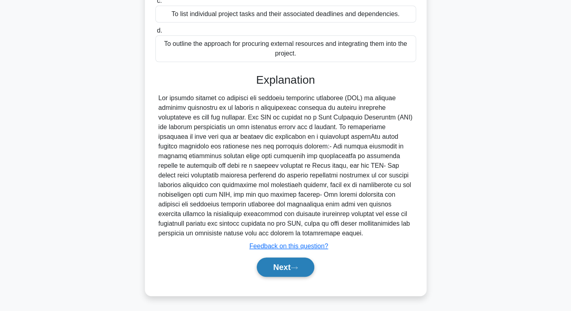
click at [288, 275] on button "Next" at bounding box center [286, 267] width 58 height 19
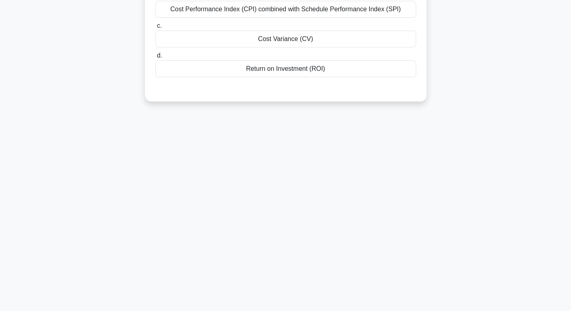
scroll to position [0, 0]
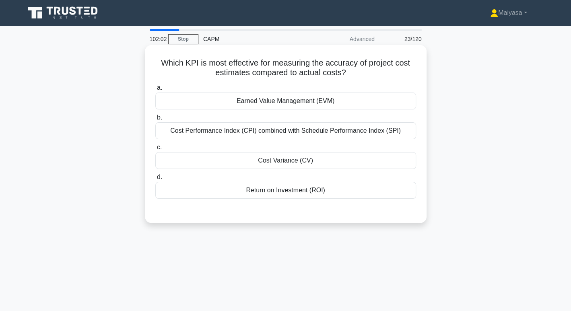
click at [310, 161] on div "Cost Variance (CV)" at bounding box center [285, 160] width 261 height 17
click at [155, 150] on input "c. Cost Variance (CV)" at bounding box center [155, 147] width 0 height 5
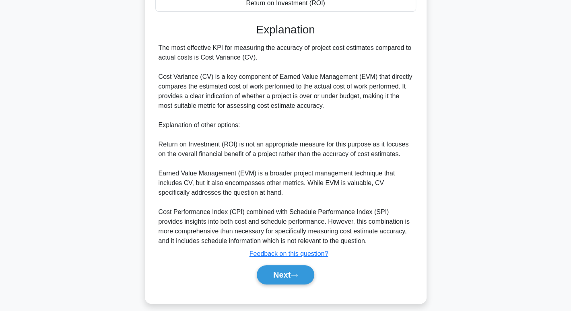
scroll to position [189, 0]
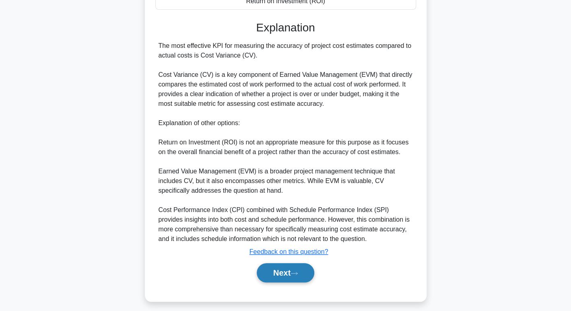
click at [295, 271] on icon at bounding box center [294, 273] width 7 height 4
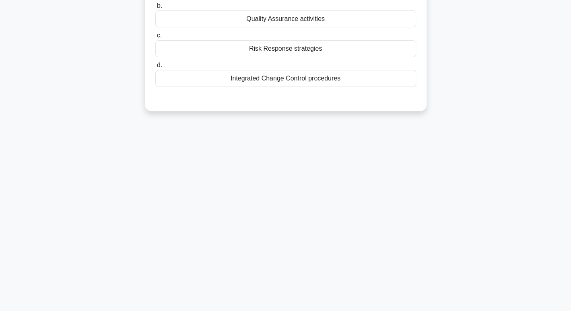
scroll to position [0, 0]
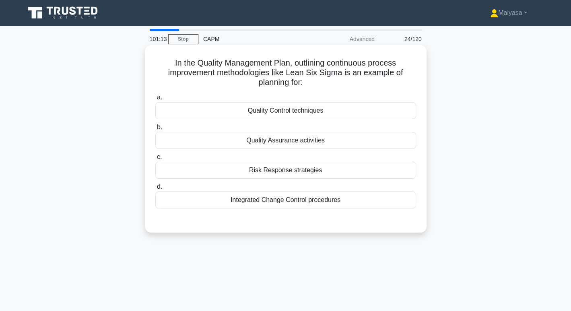
click at [256, 103] on div "Quality Control techniques" at bounding box center [285, 110] width 261 height 17
click at [155, 100] on input "a. Quality Control techniques" at bounding box center [155, 97] width 0 height 5
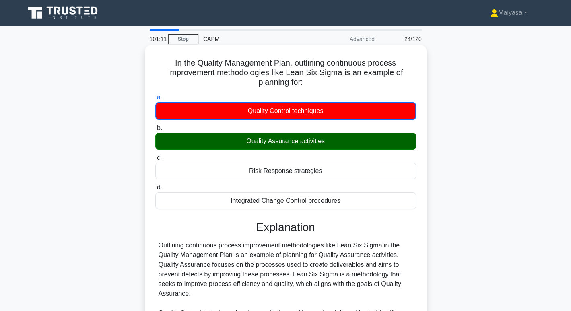
scroll to position [175, 0]
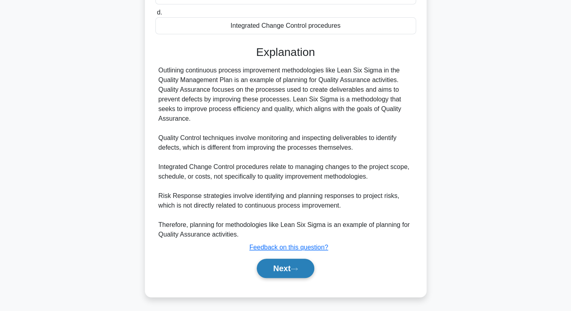
click at [293, 267] on icon at bounding box center [294, 269] width 7 height 4
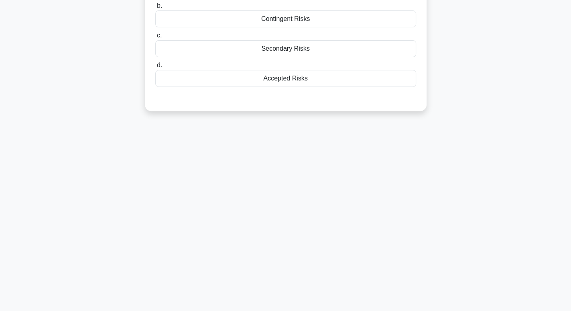
scroll to position [0, 0]
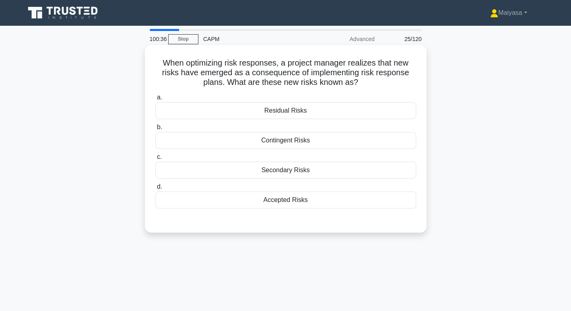
click at [343, 140] on div "Contingent Risks" at bounding box center [285, 140] width 261 height 17
click at [155, 130] on input "b. Contingent Risks" at bounding box center [155, 127] width 0 height 5
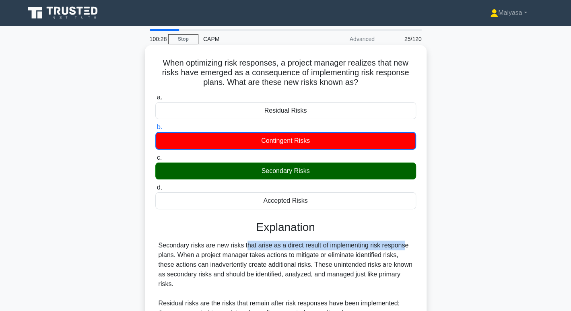
drag, startPoint x: 200, startPoint y: 241, endPoint x: 355, endPoint y: 243, distance: 154.9
click at [355, 243] on div "Secondary risks are new risks that arise as a direct result of implementing ris…" at bounding box center [286, 308] width 254 height 135
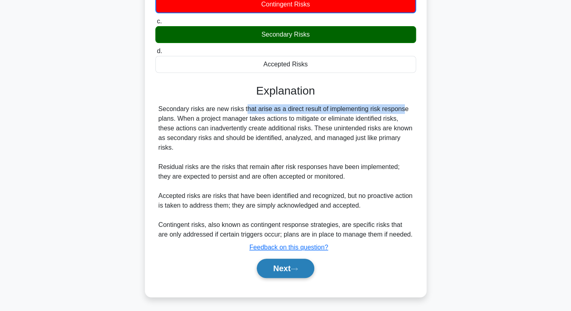
click at [295, 268] on icon at bounding box center [294, 269] width 7 height 4
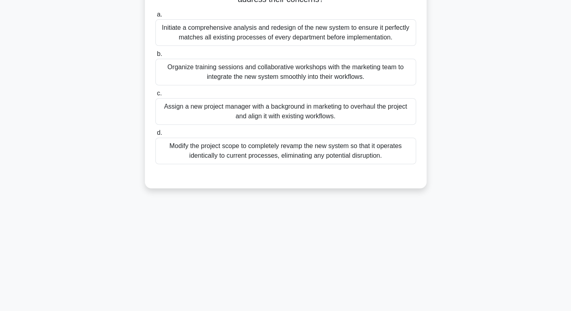
scroll to position [0, 0]
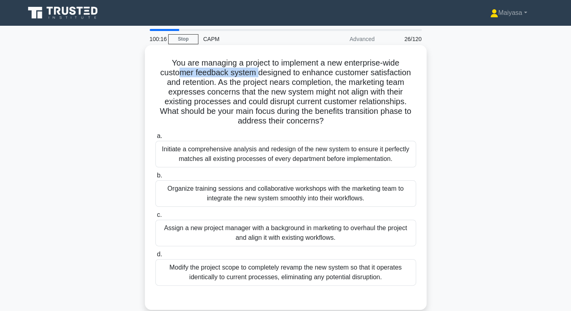
drag, startPoint x: 179, startPoint y: 75, endPoint x: 256, endPoint y: 71, distance: 76.9
click at [256, 71] on h5 "You are managing a project to implement a new enterprise-wide customer feedback…" at bounding box center [286, 92] width 262 height 68
drag, startPoint x: 277, startPoint y: 76, endPoint x: 410, endPoint y: 76, distance: 133.6
click at [410, 76] on h5 "You are managing a project to implement a new enterprise-wide customer feedback…" at bounding box center [286, 92] width 262 height 68
drag, startPoint x: 159, startPoint y: 94, endPoint x: 233, endPoint y: 94, distance: 73.6
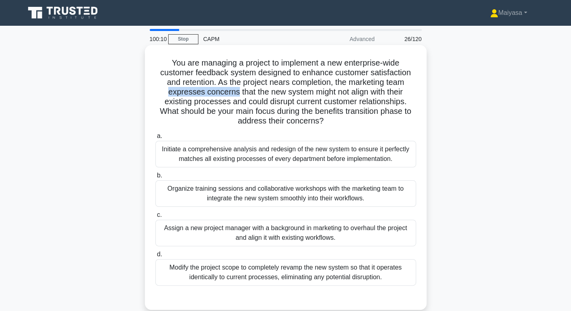
click at [233, 94] on h5 "You are managing a project to implement a new enterprise-wide customer feedback…" at bounding box center [286, 92] width 262 height 68
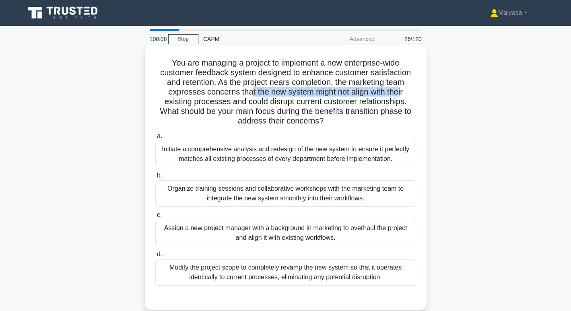
drag, startPoint x: 249, startPoint y: 94, endPoint x: 402, endPoint y: 91, distance: 152.9
click at [402, 91] on h5 "You are managing a project to implement a new enterprise-wide customer feedback…" at bounding box center [286, 92] width 262 height 68
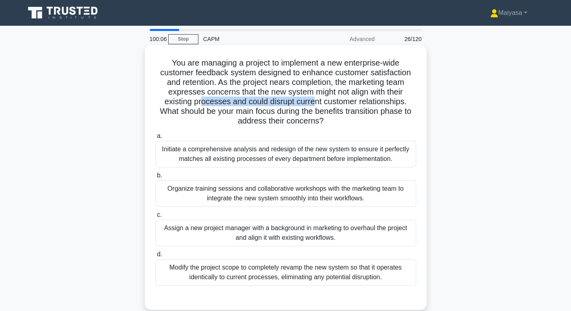
drag, startPoint x: 201, startPoint y: 102, endPoint x: 317, endPoint y: 101, distance: 115.9
click at [317, 101] on h5 "You are managing a project to implement a new enterprise-wide customer feedback…" at bounding box center [286, 92] width 262 height 68
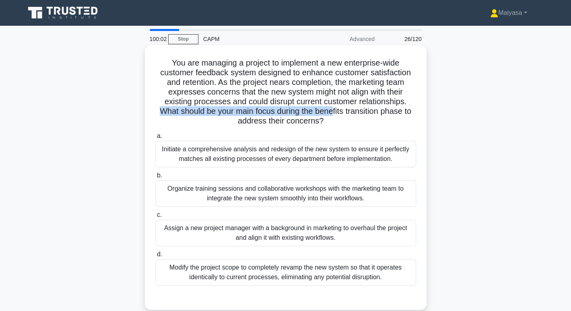
drag, startPoint x: 157, startPoint y: 112, endPoint x: 334, endPoint y: 111, distance: 176.3
click at [334, 111] on h5 "You are managing a project to implement a new enterprise-wide customer feedback…" at bounding box center [286, 92] width 262 height 68
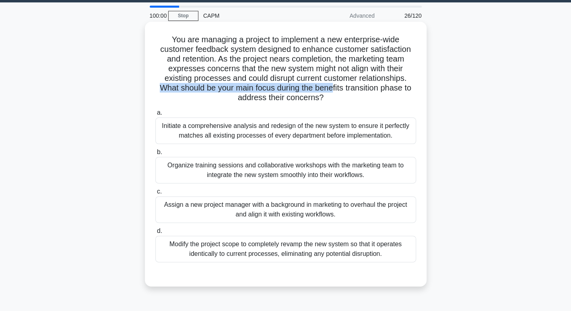
scroll to position [23, 0]
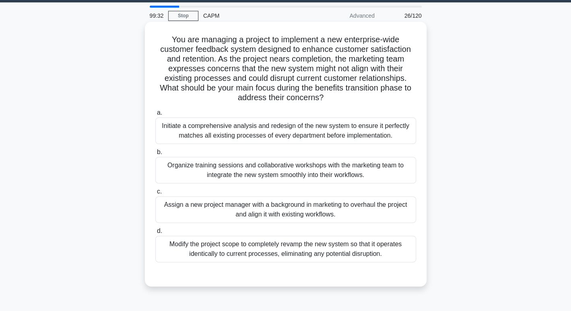
click at [243, 171] on div "Organize training sessions and collaborative workshops with the marketing team …" at bounding box center [285, 170] width 261 height 27
click at [155, 155] on input "b. Organize training sessions and collaborative workshops with the marketing te…" at bounding box center [155, 152] width 0 height 5
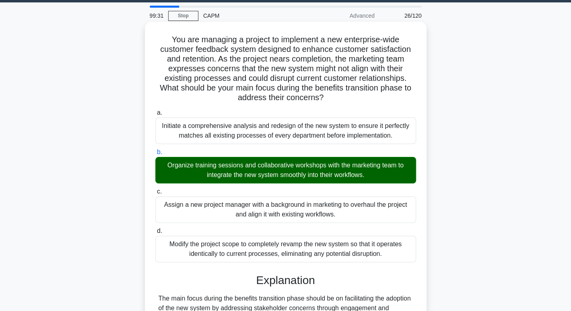
scroll to position [181, 0]
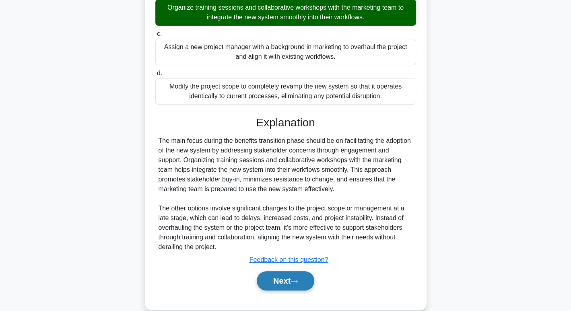
click at [279, 274] on button "Next" at bounding box center [286, 280] width 58 height 19
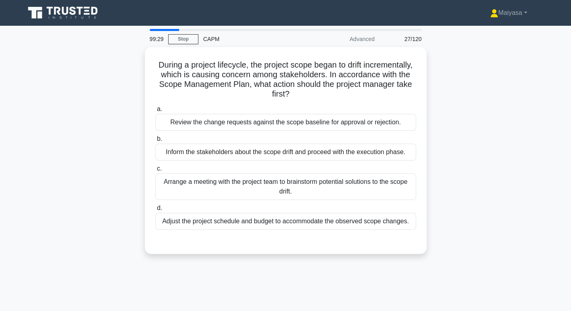
scroll to position [0, 0]
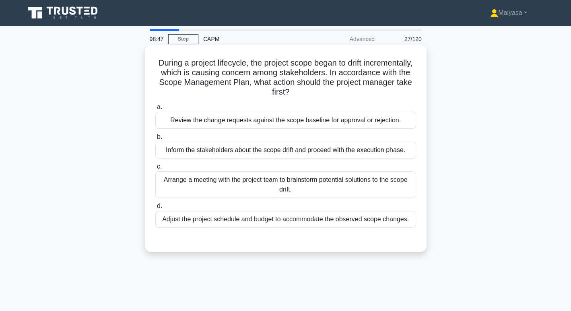
click at [323, 122] on div "Review the change requests against the scope baseline for approval or rejection." at bounding box center [285, 120] width 261 height 17
click at [155, 110] on input "a. Review the change requests against the scope baseline for approval or reject…" at bounding box center [155, 107] width 0 height 5
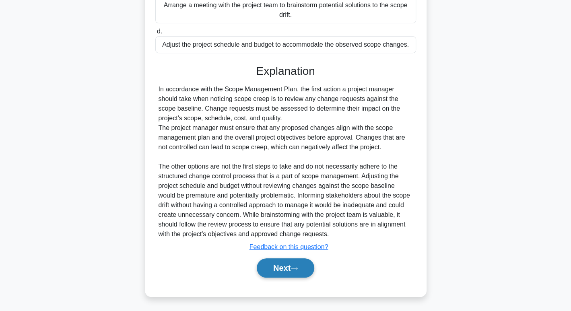
click at [290, 270] on button "Next" at bounding box center [286, 267] width 58 height 19
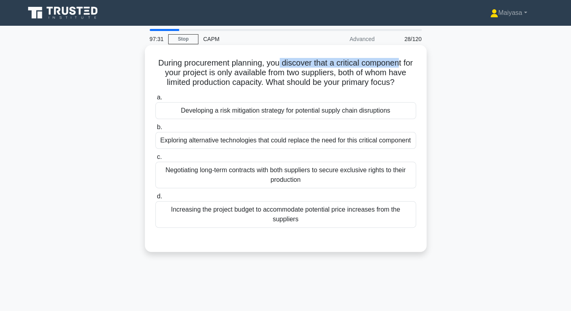
drag, startPoint x: 284, startPoint y: 63, endPoint x: 407, endPoint y: 63, distance: 123.5
click at [407, 63] on h5 "During procurement planning, you discover that a critical component for your pr…" at bounding box center [286, 73] width 262 height 30
drag, startPoint x: 206, startPoint y: 71, endPoint x: 338, endPoint y: 93, distance: 134.2
click at [338, 88] on h5 "During procurement planning, you discover that a critical component for your pr…" at bounding box center [286, 73] width 262 height 30
click at [249, 188] on div "Negotiating long-term contracts with both suppliers to secure exclusive rights …" at bounding box center [285, 175] width 261 height 27
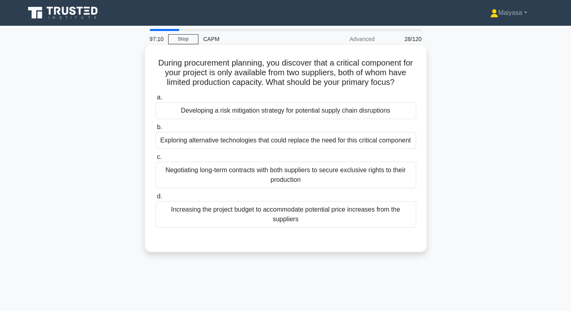
click at [155, 160] on input "c. Negotiating long-term contracts with both suppliers to secure exclusive righ…" at bounding box center [155, 157] width 0 height 5
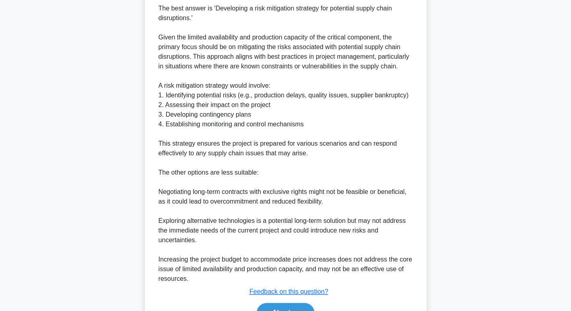
scroll to position [310, 0]
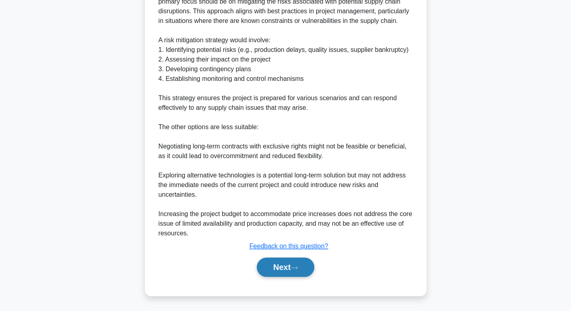
click at [289, 269] on button "Next" at bounding box center [286, 267] width 58 height 19
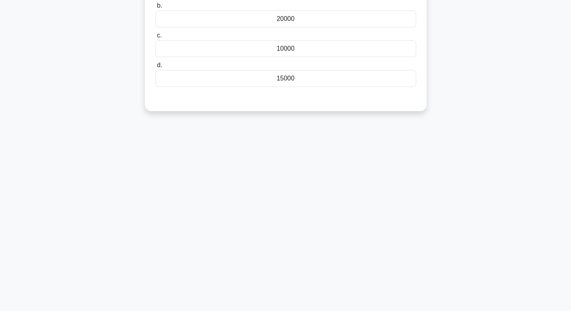
scroll to position [0, 0]
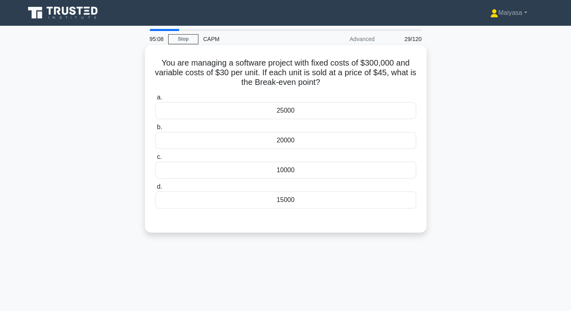
click at [234, 72] on h5 "You are managing a software project with fixed costs of $300,000 and variable c…" at bounding box center [286, 73] width 262 height 30
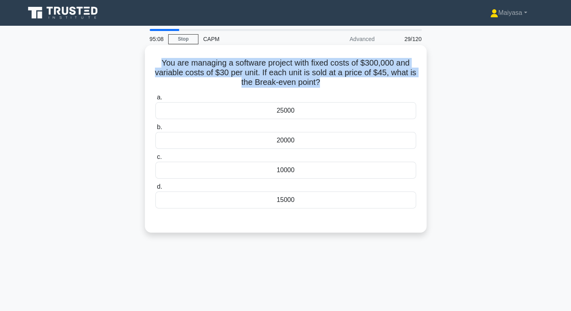
click at [234, 72] on h5 "You are managing a software project with fixed costs of $300,000 and variable c…" at bounding box center [286, 73] width 262 height 30
copy div "You are managing a software project with fixed costs of $300,000 and variable c…"
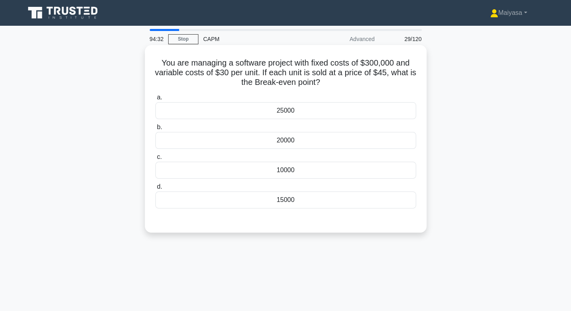
click at [312, 141] on div "20000" at bounding box center [285, 140] width 261 height 17
click at [155, 130] on input "b. 20000" at bounding box center [155, 127] width 0 height 5
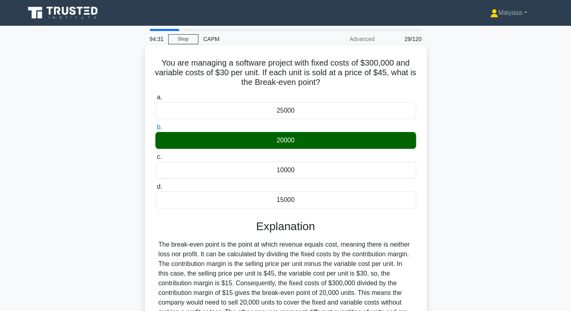
scroll to position [124, 0]
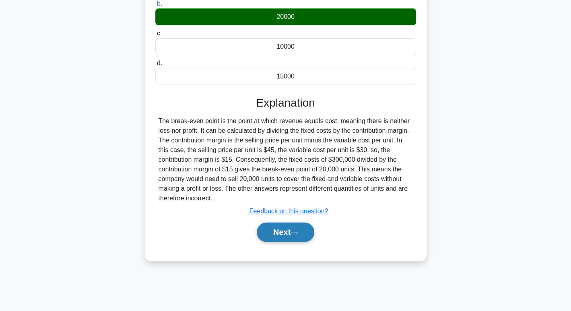
click at [299, 237] on button "Next" at bounding box center [286, 232] width 58 height 19
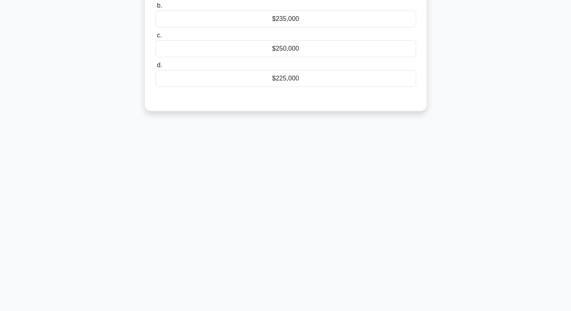
scroll to position [0, 0]
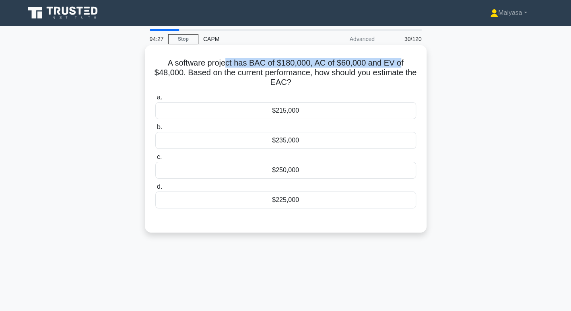
drag, startPoint x: 230, startPoint y: 65, endPoint x: 400, endPoint y: 63, distance: 170.2
click at [400, 63] on h5 "A software project has BAC of $180,000, AC of $60,000 and EV of $48,000. Based …" at bounding box center [286, 73] width 262 height 30
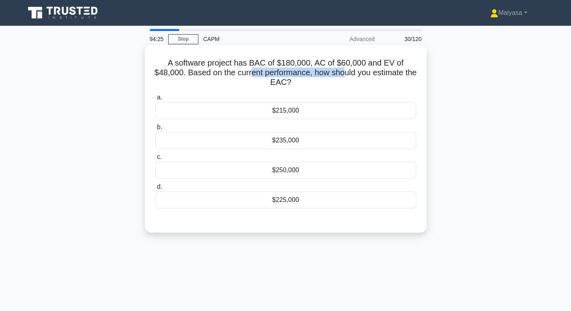
drag, startPoint x: 256, startPoint y: 75, endPoint x: 351, endPoint y: 71, distance: 95.8
click at [351, 71] on h5 "A software project has BAC of $180,000, AC of $60,000 and EV of $48,000. Based …" at bounding box center [286, 73] width 262 height 30
drag, startPoint x: 278, startPoint y: 82, endPoint x: 303, endPoint y: 83, distance: 25.0
click at [303, 83] on h5 "A software project has BAC of $180,000, AC of $60,000 and EV of $48,000. Based …" at bounding box center [286, 73] width 262 height 30
click at [292, 196] on div "$225,000" at bounding box center [285, 200] width 261 height 17
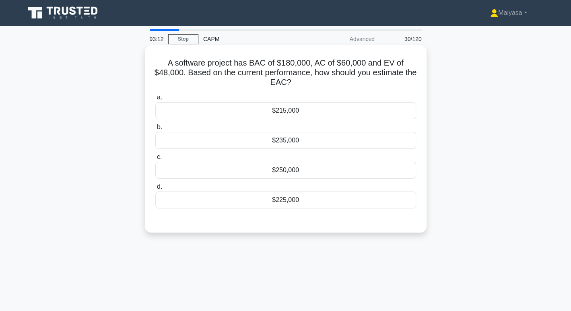
click at [155, 190] on input "d. $225,000" at bounding box center [155, 186] width 0 height 5
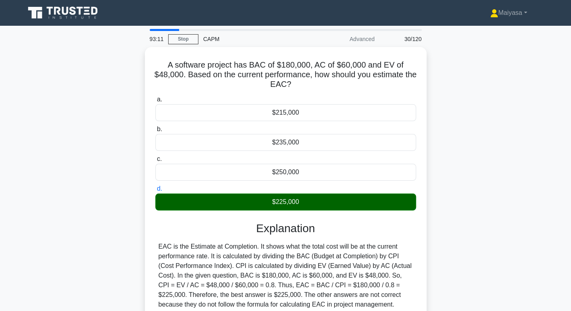
scroll to position [124, 0]
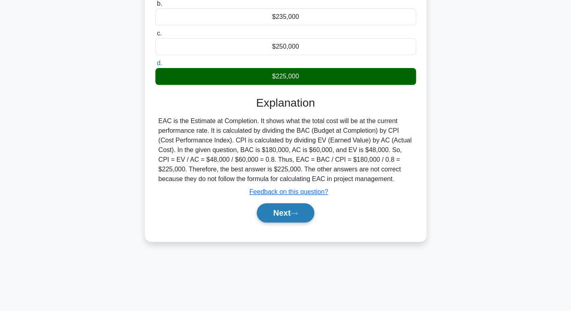
click at [302, 217] on button "Next" at bounding box center [286, 212] width 58 height 19
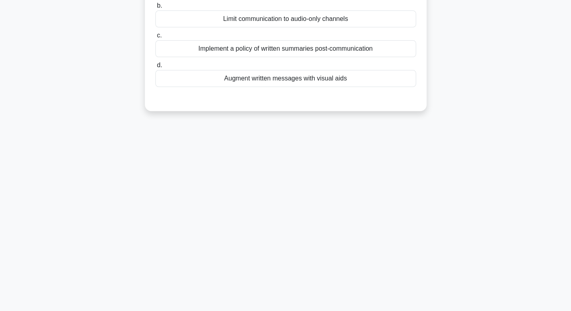
scroll to position [0, 0]
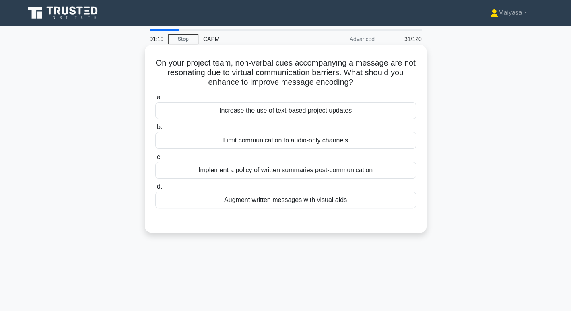
click at [343, 170] on div "Implement a policy of written summaries post-communication" at bounding box center [285, 170] width 261 height 17
click at [155, 160] on input "c. Implement a policy of written summaries post-communication" at bounding box center [155, 157] width 0 height 5
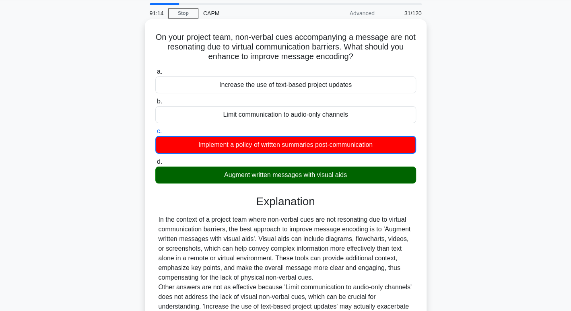
scroll to position [136, 0]
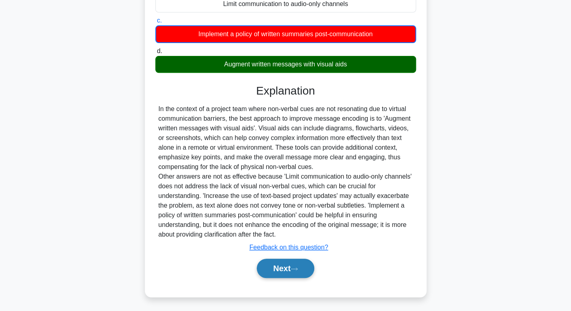
click at [299, 275] on button "Next" at bounding box center [286, 268] width 58 height 19
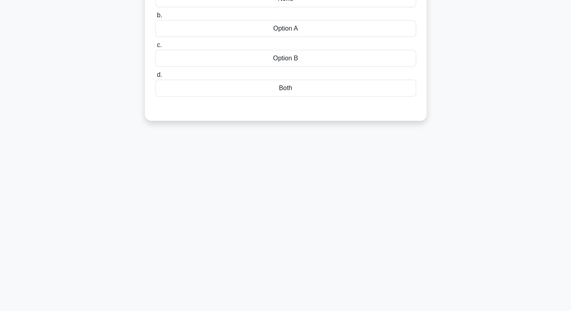
scroll to position [0, 0]
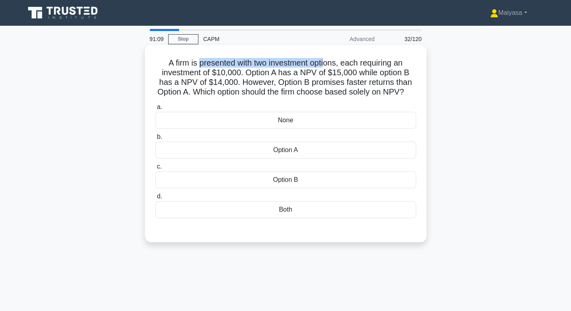
drag, startPoint x: 198, startPoint y: 62, endPoint x: 326, endPoint y: 58, distance: 128.0
click at [326, 58] on h5 "A firm is presented with two investment options, each requiring an investment o…" at bounding box center [286, 77] width 262 height 39
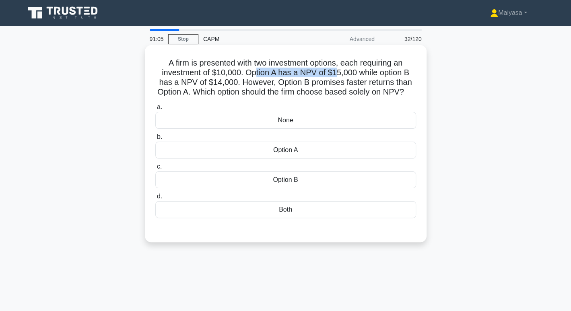
drag, startPoint x: 254, startPoint y: 76, endPoint x: 335, endPoint y: 74, distance: 80.9
click at [335, 74] on h5 "A firm is presented with two investment options, each requiring an investment o…" at bounding box center [286, 77] width 262 height 39
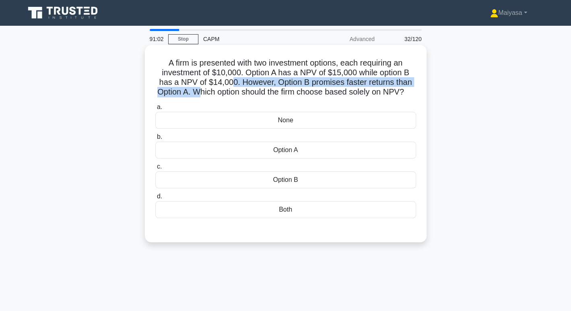
drag, startPoint x: 203, startPoint y: 88, endPoint x: 230, endPoint y: 86, distance: 27.0
click at [230, 86] on h5 "A firm is presented with two investment options, each requiring an investment o…" at bounding box center [286, 77] width 262 height 39
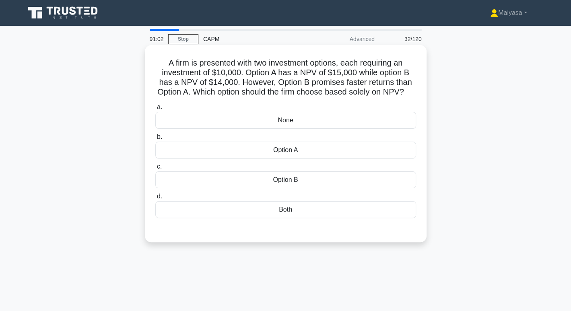
click at [227, 96] on h5 "A firm is presented with two investment options, each requiring an investment o…" at bounding box center [286, 77] width 262 height 39
click at [301, 159] on div "Option A" at bounding box center [285, 150] width 261 height 17
click at [155, 140] on input "b. Option A" at bounding box center [155, 136] width 0 height 5
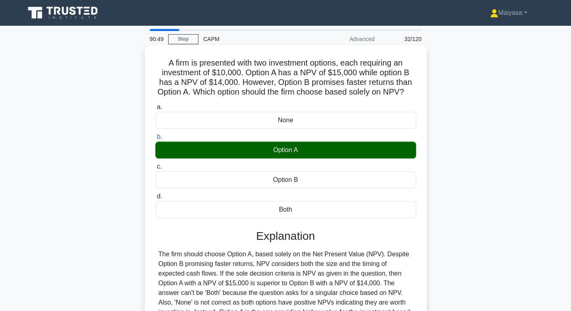
scroll to position [124, 0]
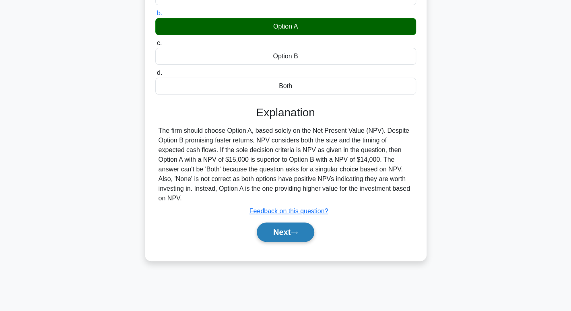
click at [301, 242] on button "Next" at bounding box center [286, 232] width 58 height 19
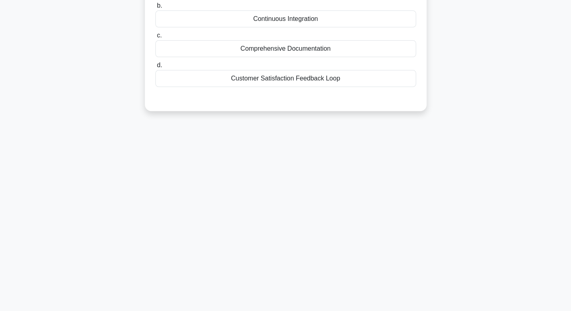
scroll to position [0, 0]
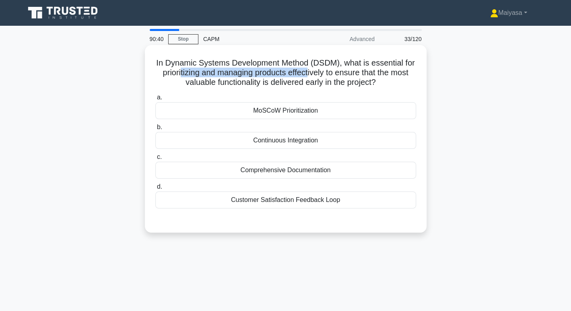
drag, startPoint x: 194, startPoint y: 75, endPoint x: 329, endPoint y: 76, distance: 134.8
click at [329, 76] on h5 "In Dynamic Systems Development Method (DSDM), what is essential for prioritizin…" at bounding box center [286, 73] width 262 height 30
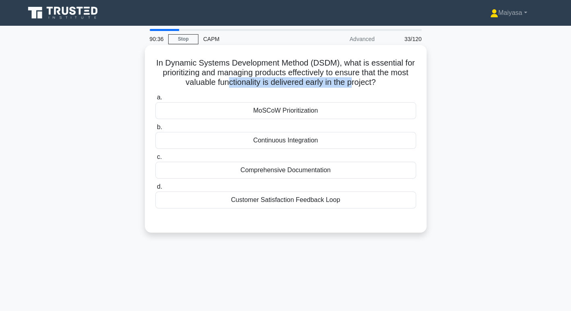
drag, startPoint x: 235, startPoint y: 83, endPoint x: 362, endPoint y: 82, distance: 127.6
click at [362, 82] on h5 "In Dynamic Systems Development Method (DSDM), what is essential for prioritizin…" at bounding box center [286, 73] width 262 height 30
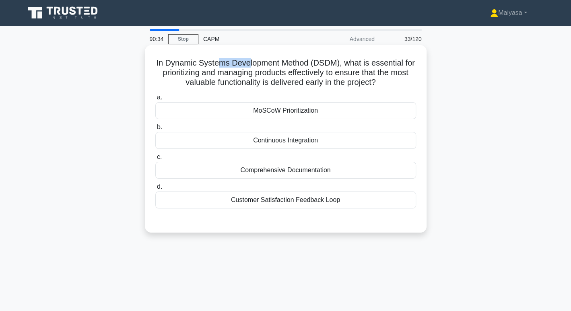
drag, startPoint x: 223, startPoint y: 61, endPoint x: 253, endPoint y: 56, distance: 30.5
click at [253, 56] on div "In Dynamic Systems Development Method (DSDM), what is essential for prioritizin…" at bounding box center [285, 138] width 275 height 181
drag, startPoint x: 350, startPoint y: 57, endPoint x: 391, endPoint y: 62, distance: 40.5
click at [391, 62] on h5 "In Dynamic Systems Development Method (DSDM), what is essential for prioritizin…" at bounding box center [286, 73] width 262 height 30
drag, startPoint x: 224, startPoint y: 77, endPoint x: 256, endPoint y: 71, distance: 32.0
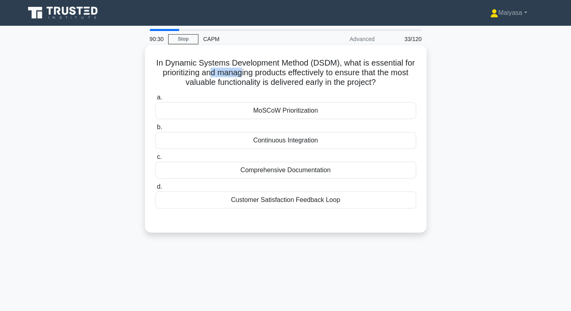
click at [256, 71] on h5 "In Dynamic Systems Development Method (DSDM), what is essential for prioritizin…" at bounding box center [286, 73] width 262 height 30
drag, startPoint x: 288, startPoint y: 73, endPoint x: 320, endPoint y: 74, distance: 32.6
click at [320, 74] on h5 "In Dynamic Systems Development Method (DSDM), what is essential for prioritizin…" at bounding box center [286, 73] width 262 height 30
drag, startPoint x: 230, startPoint y: 82, endPoint x: 255, endPoint y: 81, distance: 25.0
click at [255, 81] on h5 "In Dynamic Systems Development Method (DSDM), what is essential for prioritizin…" at bounding box center [286, 73] width 262 height 30
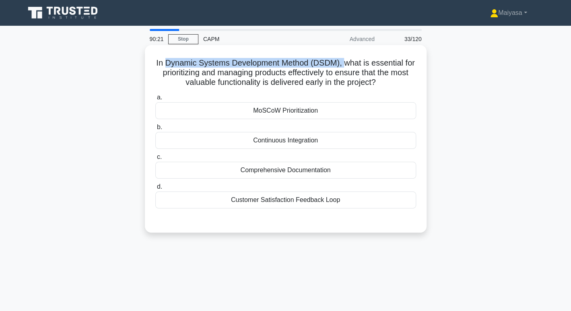
drag, startPoint x: 171, startPoint y: 62, endPoint x: 351, endPoint y: 65, distance: 179.9
click at [351, 65] on h5 "In Dynamic Systems Development Method (DSDM), what is essential for prioritizin…" at bounding box center [286, 73] width 262 height 30
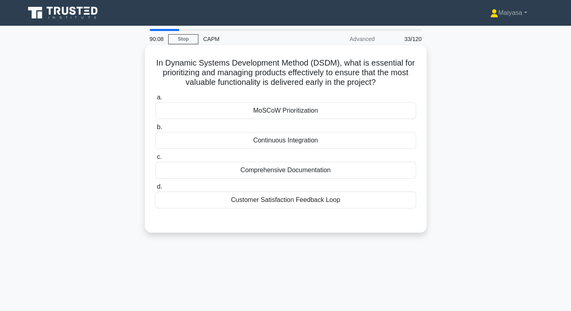
click at [305, 138] on div "Continuous Integration" at bounding box center [285, 140] width 261 height 17
click at [155, 130] on input "b. Continuous Integration" at bounding box center [155, 127] width 0 height 5
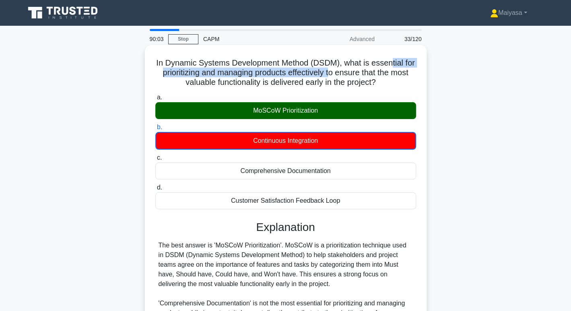
drag, startPoint x: 350, startPoint y: 69, endPoint x: 400, endPoint y: 66, distance: 50.4
click at [400, 66] on h5 "In Dynamic Systems Development Method (DSDM), what is essential for prioritizin…" at bounding box center [286, 73] width 262 height 30
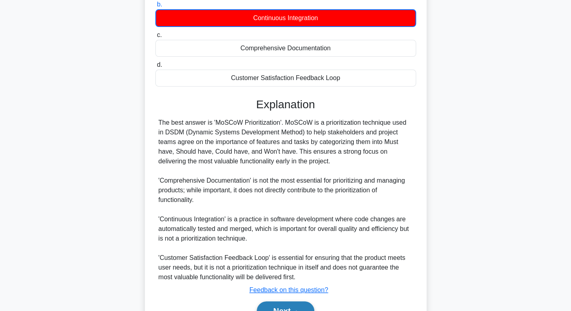
click at [271, 309] on button "Next" at bounding box center [286, 310] width 58 height 19
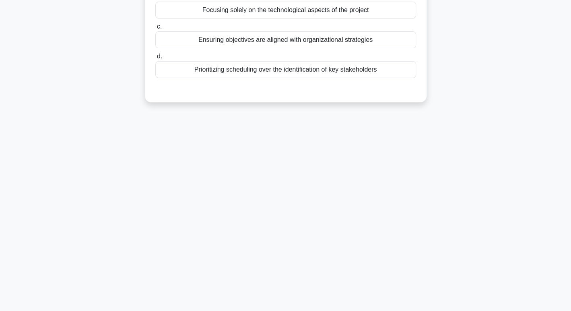
scroll to position [0, 0]
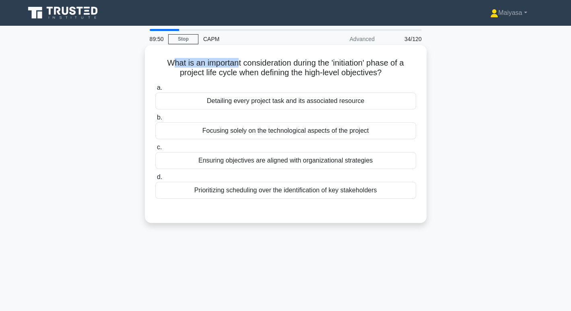
drag, startPoint x: 167, startPoint y: 62, endPoint x: 234, endPoint y: 62, distance: 67.2
click at [234, 62] on h5 "What is an important consideration during the 'initiation' phase of a project l…" at bounding box center [286, 68] width 262 height 20
drag, startPoint x: 252, startPoint y: 62, endPoint x: 337, endPoint y: 67, distance: 85.0
click at [337, 67] on h5 "What is an important consideration during the 'initiation' phase of a project l…" at bounding box center [286, 68] width 262 height 20
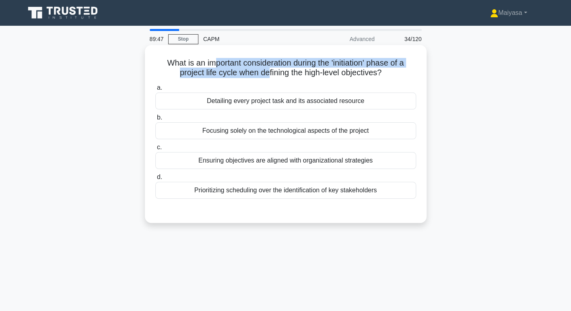
drag, startPoint x: 212, startPoint y: 67, endPoint x: 266, endPoint y: 73, distance: 54.7
click at [266, 73] on h5 "What is an important consideration during the 'initiation' phase of a project l…" at bounding box center [286, 68] width 262 height 20
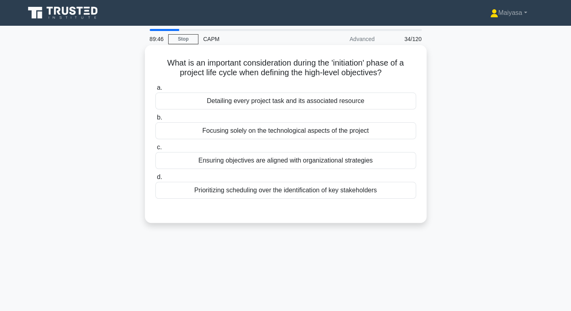
click at [293, 76] on h5 "What is an important consideration during the 'initiation' phase of a project l…" at bounding box center [286, 68] width 262 height 20
click at [288, 159] on div "Ensuring objectives are aligned with organizational strategies" at bounding box center [285, 160] width 261 height 17
click at [155, 150] on input "c. Ensuring objectives are aligned with organizational strategies" at bounding box center [155, 147] width 0 height 5
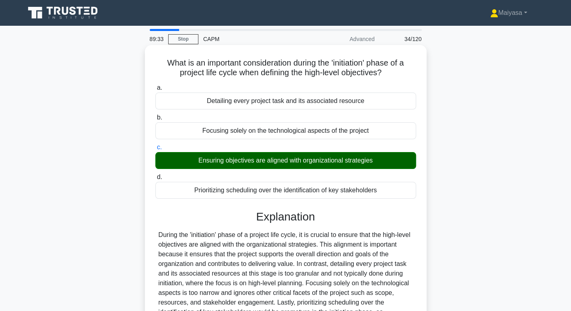
scroll to position [124, 0]
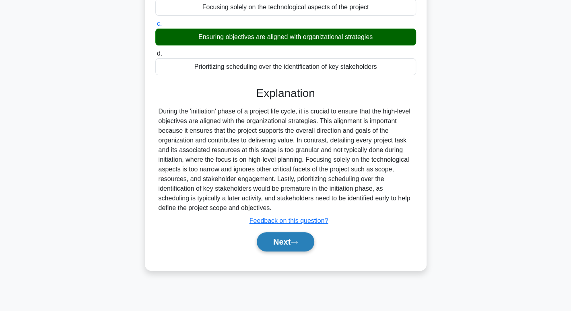
click at [288, 243] on button "Next" at bounding box center [286, 241] width 58 height 19
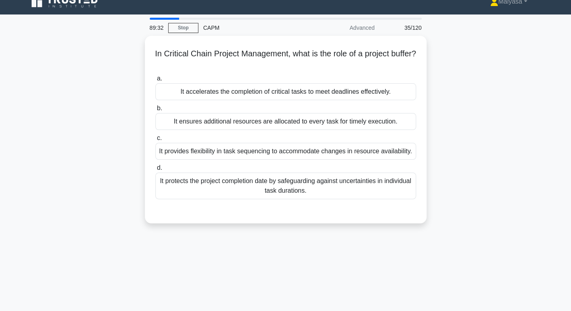
scroll to position [0, 0]
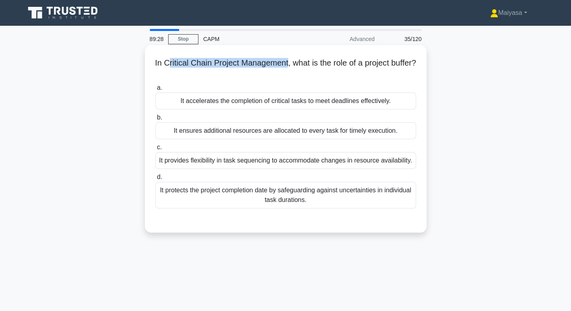
drag, startPoint x: 178, startPoint y: 58, endPoint x: 301, endPoint y: 62, distance: 123.2
click at [301, 62] on h5 "In Critical Chain Project Management, what is the role of a project buffer? .sp…" at bounding box center [286, 68] width 262 height 20
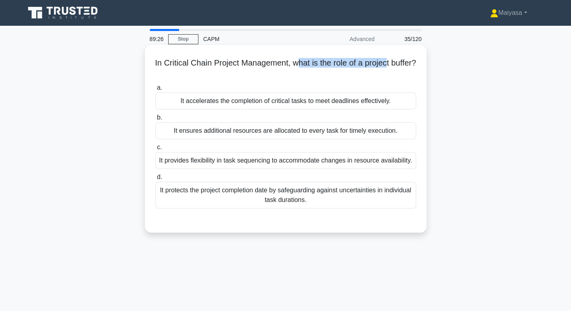
drag, startPoint x: 312, startPoint y: 63, endPoint x: 402, endPoint y: 66, distance: 89.8
click at [402, 66] on h5 "In Critical Chain Project Management, what is the role of a project buffer? .sp…" at bounding box center [286, 68] width 262 height 20
drag, startPoint x: 261, startPoint y: 74, endPoint x: 301, endPoint y: 76, distance: 39.5
click at [301, 76] on h5 "In Critical Chain Project Management, what is the role of a project buffer? .sp…" at bounding box center [286, 68] width 262 height 20
drag, startPoint x: 219, startPoint y: 164, endPoint x: 284, endPoint y: 100, distance: 91.1
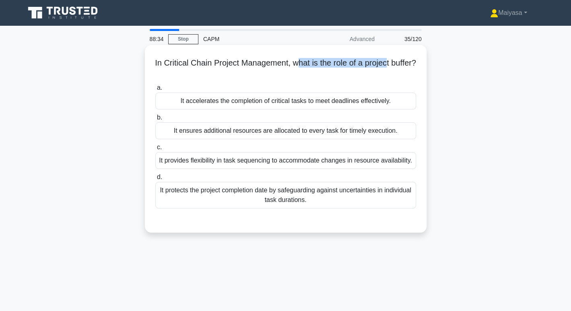
click at [284, 100] on div "a. It accelerates the completion of critical tasks to meet deadlines effectivel…" at bounding box center [285, 145] width 270 height 129
click at [272, 178] on label "d. It protects the project completion date by safeguarding against uncertaintie…" at bounding box center [285, 190] width 261 height 36
click at [155, 178] on input "d. It protects the project completion date by safeguarding against uncertaintie…" at bounding box center [155, 177] width 0 height 5
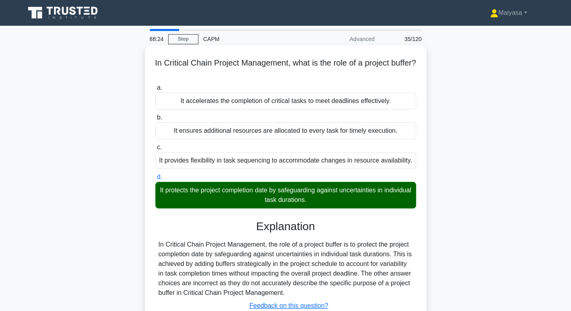
click at [376, 191] on div "It protects the project completion date by safeguarding against uncertainties i…" at bounding box center [285, 195] width 261 height 27
click at [155, 180] on input "d. It protects the project completion date by safeguarding against uncertaintie…" at bounding box center [155, 177] width 0 height 5
click at [376, 191] on div "It protects the project completion date by safeguarding against uncertainties i…" at bounding box center [285, 195] width 261 height 27
click at [155, 180] on input "d. It protects the project completion date by safeguarding against uncertaintie…" at bounding box center [155, 177] width 0 height 5
click at [376, 191] on div "It protects the project completion date by safeguarding against uncertainties i…" at bounding box center [285, 195] width 261 height 27
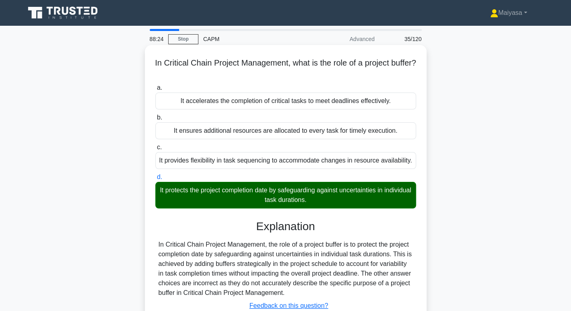
click at [155, 180] on input "d. It protects the project completion date by safeguarding against uncertaintie…" at bounding box center [155, 177] width 0 height 5
click at [376, 191] on div "It protects the project completion date by safeguarding against uncertainties i…" at bounding box center [285, 195] width 261 height 27
click at [155, 180] on input "d. It protects the project completion date by safeguarding against uncertaintie…" at bounding box center [155, 177] width 0 height 5
click at [376, 191] on div "It protects the project completion date by safeguarding against uncertainties i…" at bounding box center [285, 195] width 261 height 27
click at [155, 180] on input "d. It protects the project completion date by safeguarding against uncertaintie…" at bounding box center [155, 177] width 0 height 5
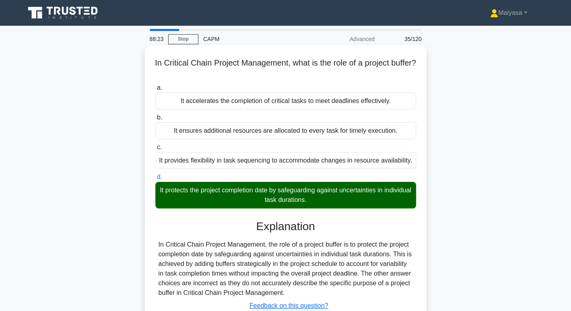
click at [376, 191] on div "It protects the project completion date by safeguarding against uncertainties i…" at bounding box center [285, 195] width 261 height 27
click at [155, 180] on input "d. It protects the project completion date by safeguarding against uncertaintie…" at bounding box center [155, 177] width 0 height 5
click at [376, 191] on div "It protects the project completion date by safeguarding against uncertainties i…" at bounding box center [285, 195] width 261 height 27
click at [155, 180] on input "d. It protects the project completion date by safeguarding against uncertaintie…" at bounding box center [155, 177] width 0 height 5
click at [290, 251] on div "In Critical Chain Project Management, the role of a project buffer is to protec…" at bounding box center [286, 269] width 254 height 58
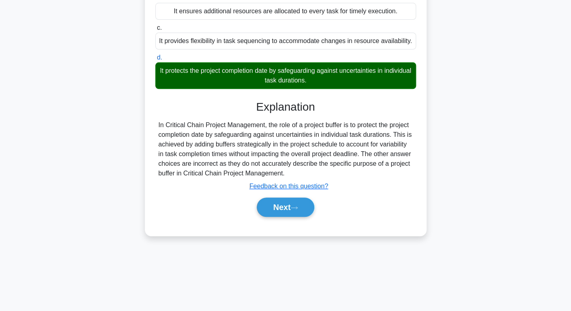
scroll to position [124, 0]
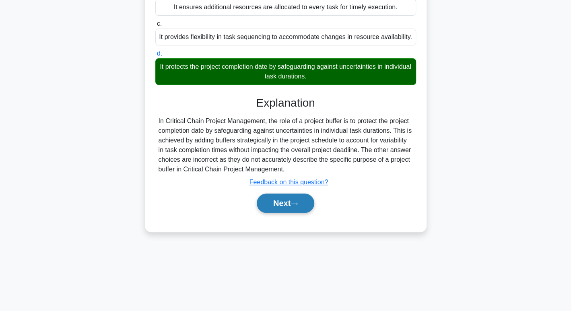
click at [302, 199] on button "Next" at bounding box center [286, 203] width 58 height 19
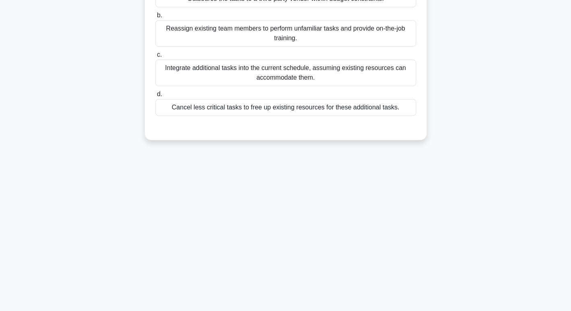
scroll to position [0, 0]
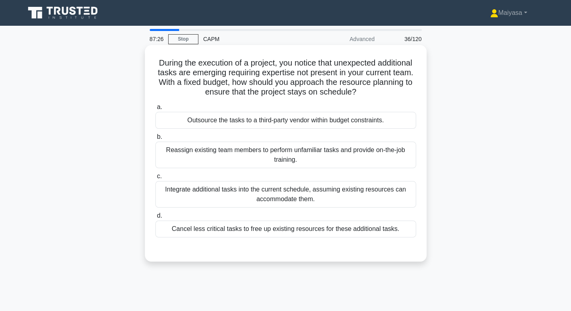
click at [277, 144] on div "Reassign existing team members to perform unfamiliar tasks and provide on-the-j…" at bounding box center [285, 155] width 261 height 27
click at [155, 140] on input "b. Reassign existing team members to perform unfamiliar tasks and provide on-th…" at bounding box center [155, 136] width 0 height 5
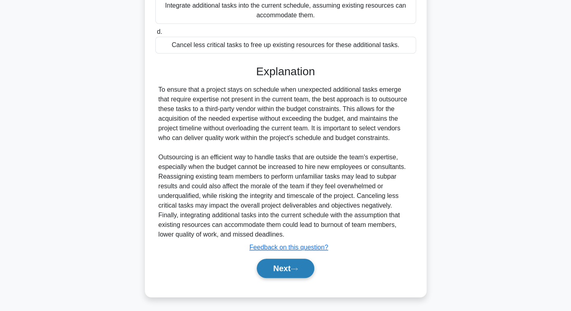
click at [281, 264] on button "Next" at bounding box center [286, 268] width 58 height 19
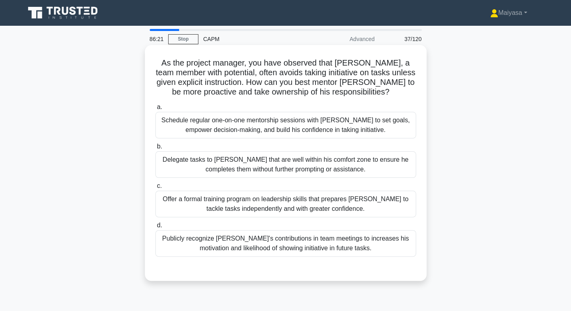
click at [276, 135] on div "Schedule regular one-on-one mentorship sessions with Bruce to set goals, empowe…" at bounding box center [285, 125] width 261 height 27
click at [155, 110] on input "a. Schedule regular one-on-one mentorship sessions with Bruce to set goals, emp…" at bounding box center [155, 107] width 0 height 5
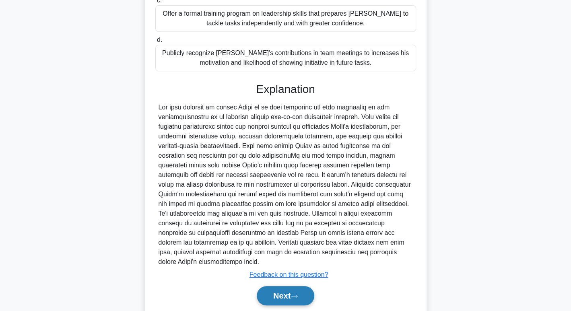
click at [283, 286] on button "Next" at bounding box center [286, 295] width 58 height 19
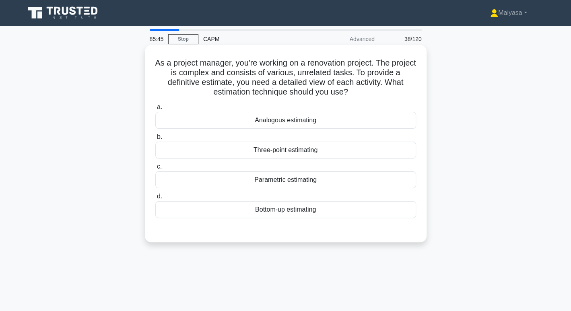
click at [282, 143] on div "Three-point estimating" at bounding box center [285, 150] width 261 height 17
click at [155, 140] on input "b. Three-point estimating" at bounding box center [155, 136] width 0 height 5
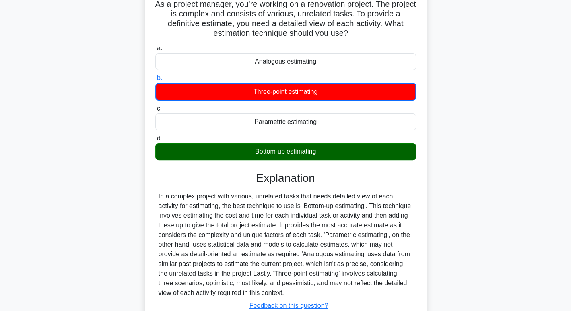
scroll to position [60, 0]
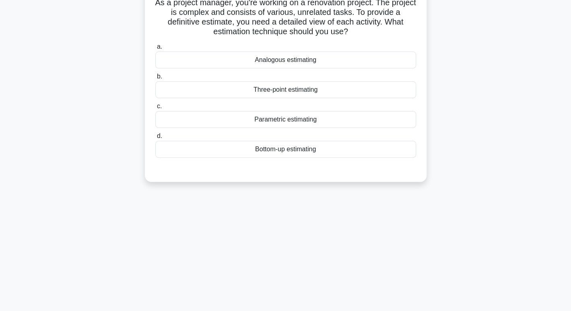
click at [305, 150] on div "Bottom-up estimating" at bounding box center [285, 149] width 261 height 17
click at [155, 139] on input "d. Bottom-up estimating" at bounding box center [155, 136] width 0 height 5
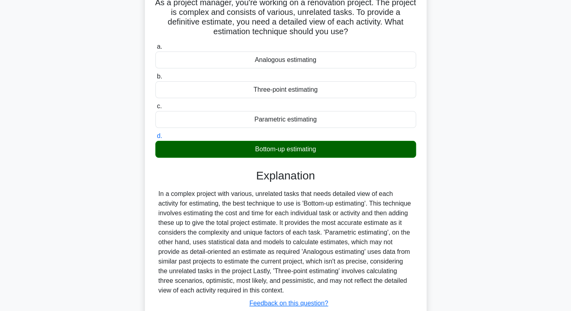
scroll to position [124, 0]
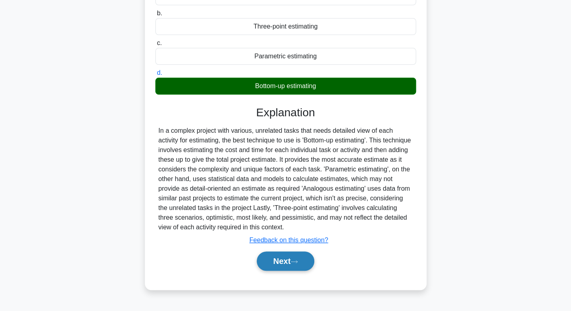
click at [297, 256] on button "Next" at bounding box center [286, 260] width 58 height 19
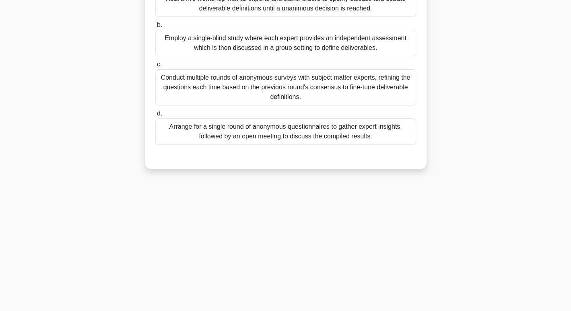
scroll to position [0, 0]
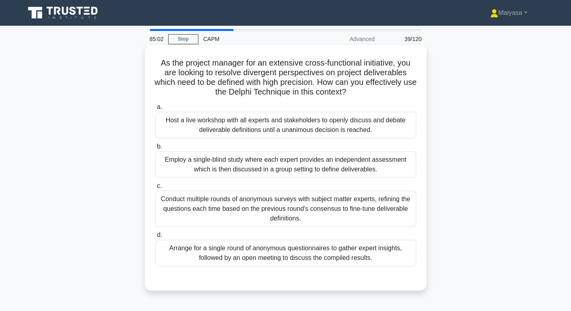
click at [243, 97] on h5 "As the project manager for an extensive cross-functional initiative, you are lo…" at bounding box center [286, 77] width 262 height 39
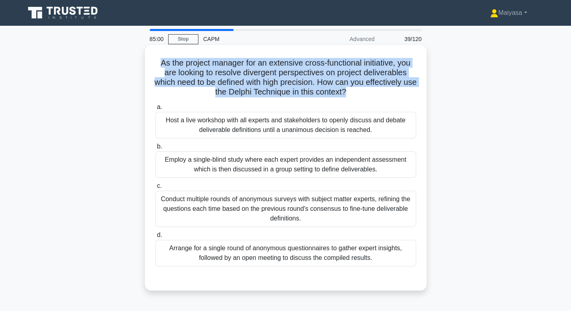
click at [243, 97] on h5 "As the project manager for an extensive cross-functional initiative, you are lo…" at bounding box center [286, 77] width 262 height 39
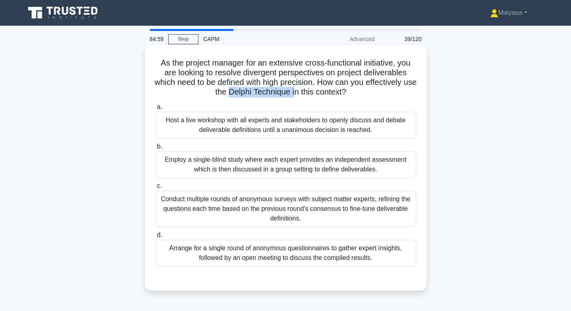
drag, startPoint x: 233, startPoint y: 95, endPoint x: 301, endPoint y: 93, distance: 67.2
click at [301, 93] on h5 "As the project manager for an extensive cross-functional initiative, you are lo…" at bounding box center [286, 77] width 262 height 39
copy h5 "Delphi Technique i"
click at [213, 199] on div "Conduct multiple rounds of anonymous surveys with subject matter experts, refin…" at bounding box center [285, 209] width 261 height 36
click at [155, 189] on input "c. Conduct multiple rounds of anonymous surveys with subject matter experts, re…" at bounding box center [155, 185] width 0 height 5
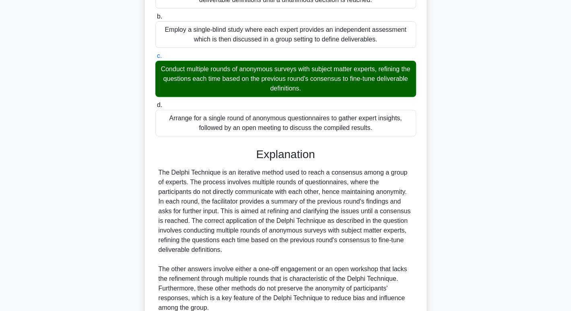
scroll to position [204, 0]
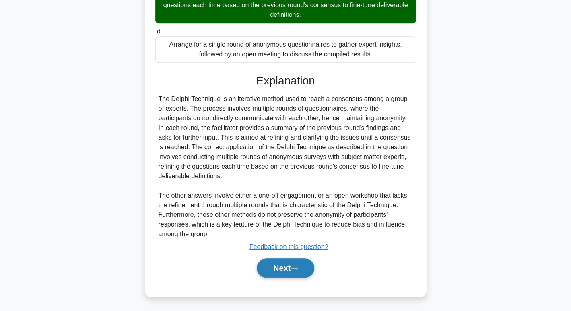
click at [267, 266] on button "Next" at bounding box center [286, 267] width 58 height 19
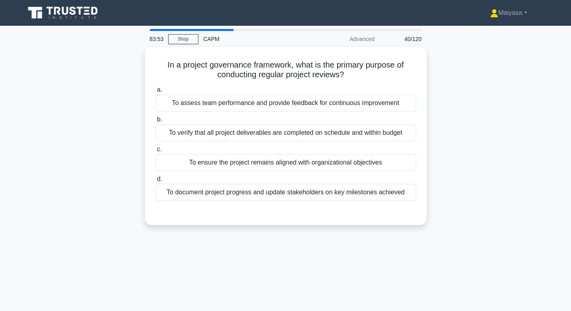
scroll to position [1, 0]
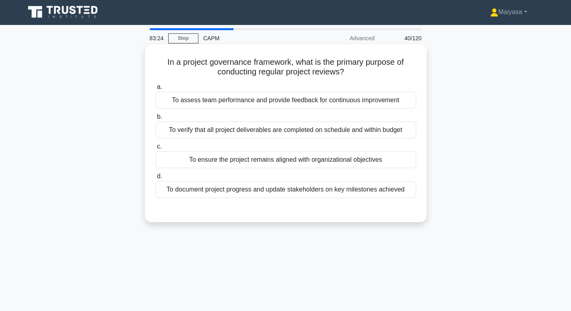
click at [253, 165] on div "To ensure the project remains aligned with organizational objectives" at bounding box center [285, 159] width 261 height 17
click at [155, 149] on input "c. To ensure the project remains aligned with organizational objectives" at bounding box center [155, 146] width 0 height 5
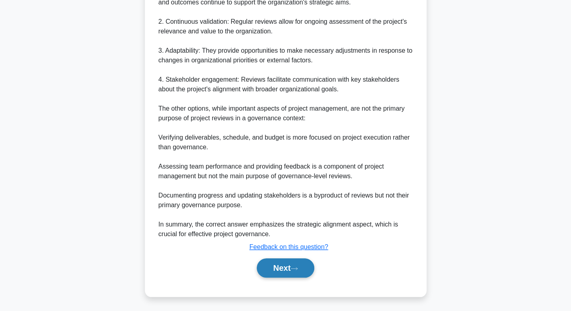
click at [287, 267] on button "Next" at bounding box center [286, 267] width 58 height 19
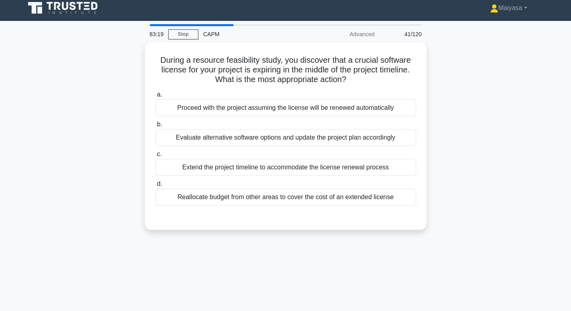
scroll to position [0, 0]
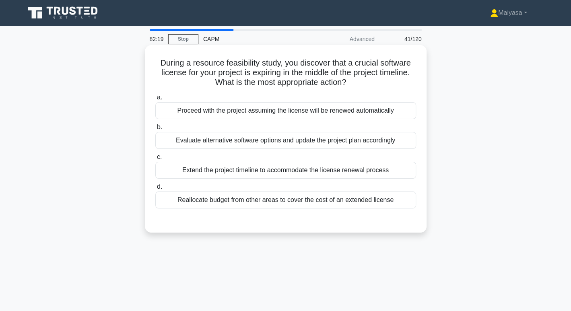
click at [315, 148] on div "Evaluate alternative software options and update the project plan accordingly" at bounding box center [285, 140] width 261 height 17
click at [155, 130] on input "b. Evaluate alternative software options and update the project plan accordingly" at bounding box center [155, 127] width 0 height 5
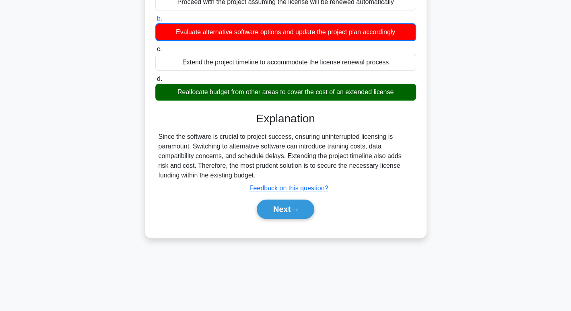
scroll to position [110, 0]
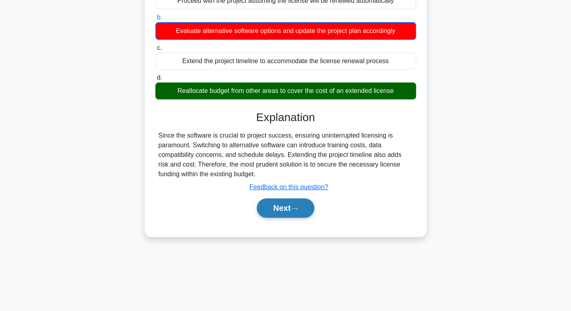
click at [293, 206] on button "Next" at bounding box center [286, 207] width 58 height 19
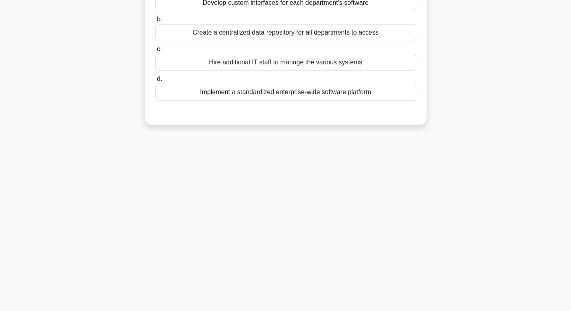
scroll to position [0, 0]
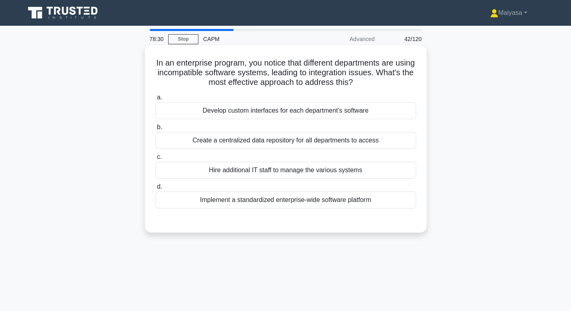
drag, startPoint x: 257, startPoint y: 67, endPoint x: 404, endPoint y: 80, distance: 148.2
click at [404, 80] on h5 "In an enterprise program, you notice that different departments are using incom…" at bounding box center [286, 73] width 262 height 30
click at [363, 70] on h5 "In an enterprise program, you notice that different departments are using incom…" at bounding box center [286, 73] width 262 height 30
click at [293, 142] on div "Create a centralized data repository for all departments to access" at bounding box center [285, 140] width 261 height 17
click at [155, 130] on input "b. Create a centralized data repository for all departments to access" at bounding box center [155, 127] width 0 height 5
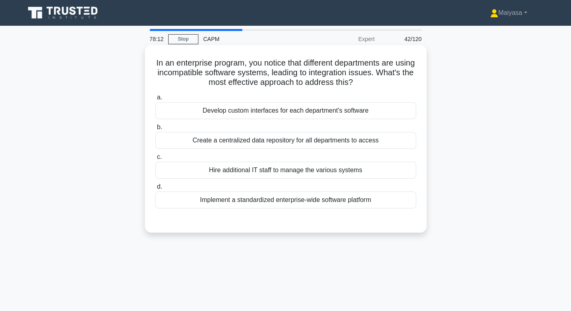
click at [328, 201] on div "Implement a standardized enterprise-wide software platform" at bounding box center [285, 200] width 261 height 17
click at [155, 190] on input "d. Implement a standardized enterprise-wide software platform" at bounding box center [155, 186] width 0 height 5
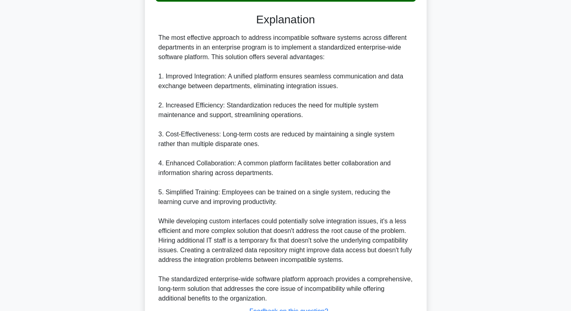
scroll to position [271, 0]
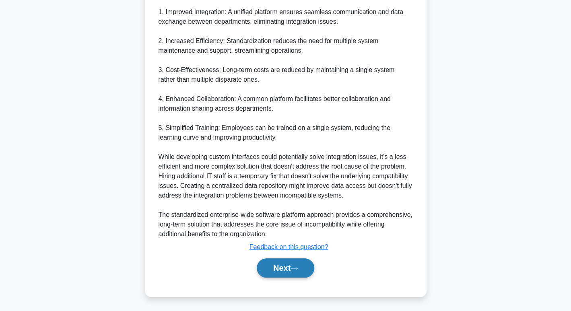
click at [303, 272] on button "Next" at bounding box center [286, 267] width 58 height 19
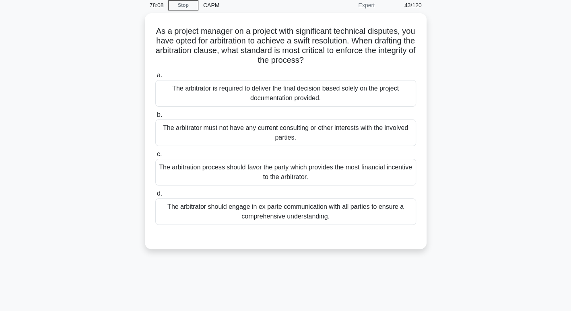
scroll to position [0, 0]
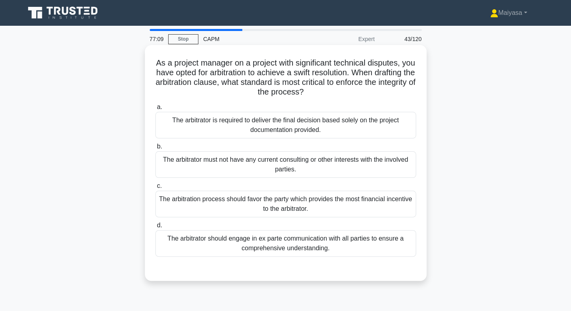
click at [319, 248] on div "The arbitrator should engage in ex parte communication with all parties to ensu…" at bounding box center [285, 243] width 261 height 27
click at [155, 228] on input "d. The arbitrator should engage in ex parte communication with all parties to e…" at bounding box center [155, 225] width 0 height 5
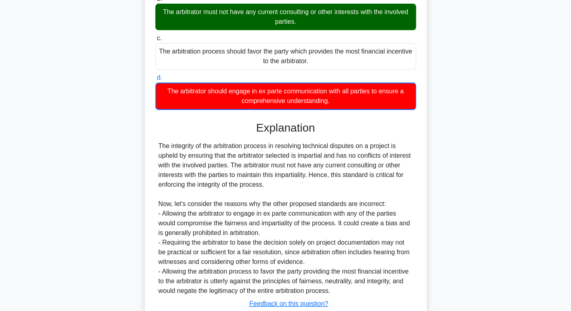
scroll to position [148, 0]
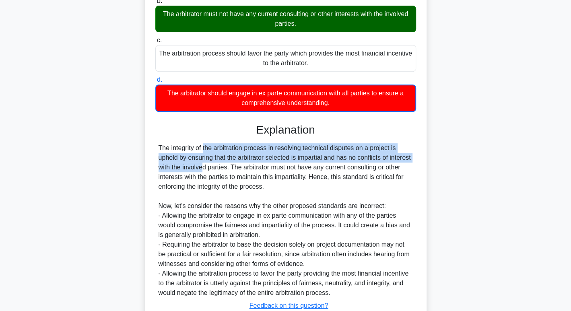
drag, startPoint x: 156, startPoint y: 144, endPoint x: 440, endPoint y: 161, distance: 284.5
click at [440, 161] on div "As a project manager on a project with significant technical disputes, you have…" at bounding box center [285, 132] width 531 height 466
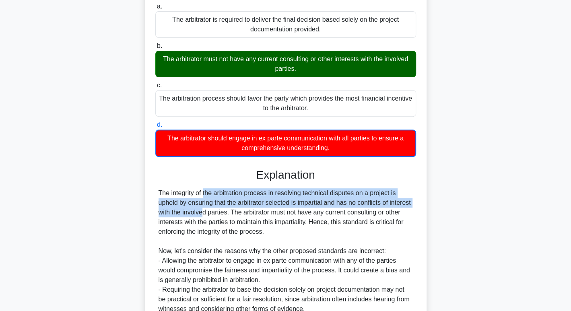
scroll to position [204, 0]
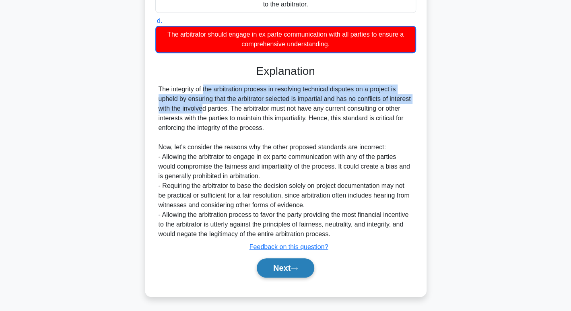
click at [285, 268] on button "Next" at bounding box center [286, 267] width 58 height 19
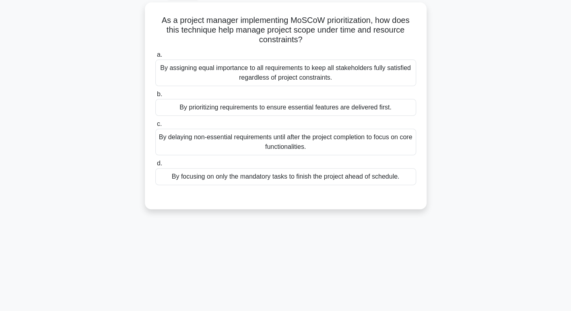
scroll to position [0, 0]
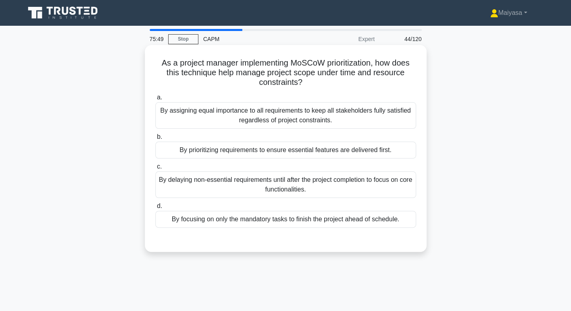
click at [336, 146] on div "By prioritizing requirements to ensure essential features are delivered first." at bounding box center [285, 150] width 261 height 17
click at [155, 140] on input "b. By prioritizing requirements to ensure essential features are delivered firs…" at bounding box center [155, 136] width 0 height 5
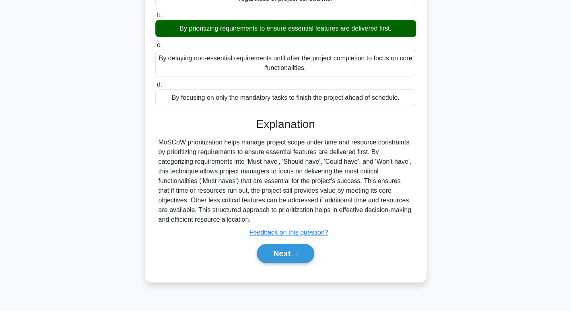
scroll to position [124, 0]
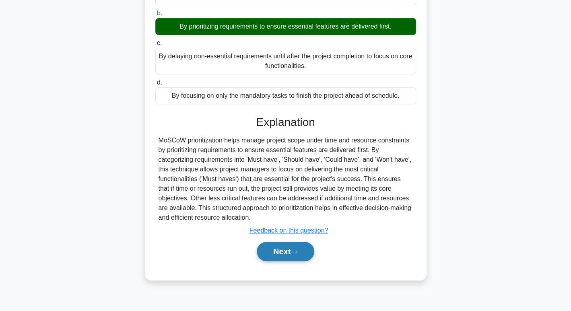
click at [282, 244] on button "Next" at bounding box center [286, 251] width 58 height 19
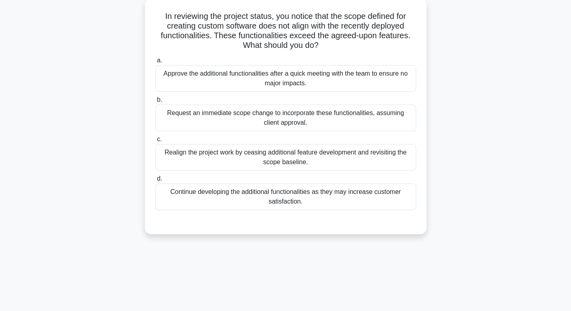
scroll to position [0, 0]
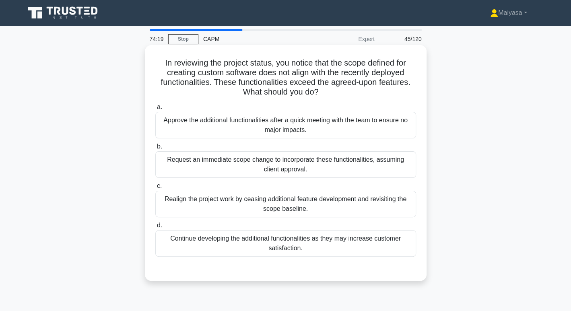
click at [284, 203] on div "Realign the project work by ceasing additional feature development and revisiti…" at bounding box center [285, 204] width 261 height 27
click at [155, 189] on input "c. Realign the project work by ceasing additional feature development and revis…" at bounding box center [155, 185] width 0 height 5
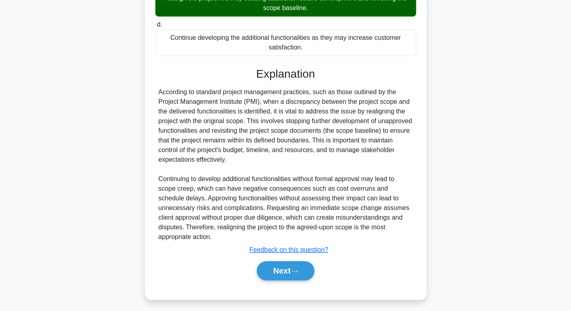
scroll to position [204, 0]
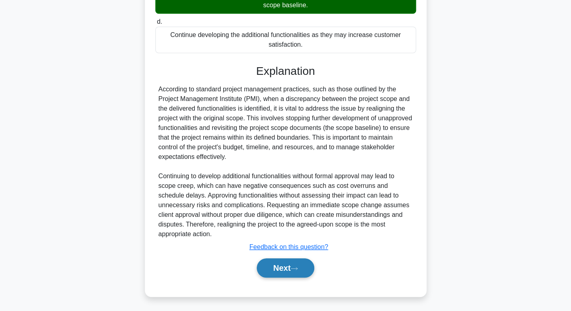
click at [287, 274] on button "Next" at bounding box center [286, 267] width 58 height 19
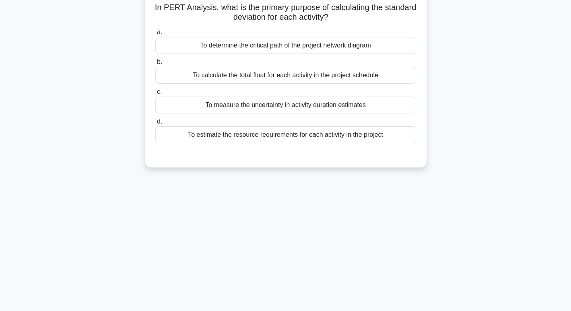
scroll to position [0, 0]
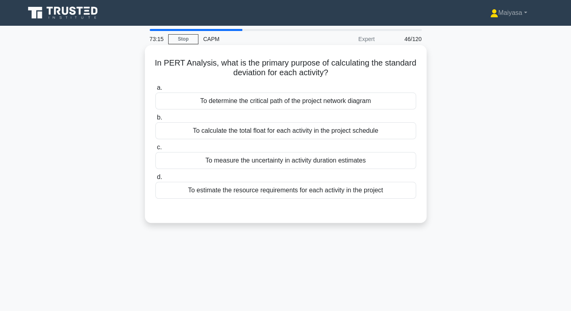
click at [291, 170] on div "a. To determine the critical path of the project network diagram b. To calculat…" at bounding box center [285, 140] width 270 height 119
click at [292, 165] on div "To measure the uncertainty in activity duration estimates" at bounding box center [285, 160] width 261 height 17
click at [155, 150] on input "c. To measure the uncertainty in activity duration estimates" at bounding box center [155, 147] width 0 height 5
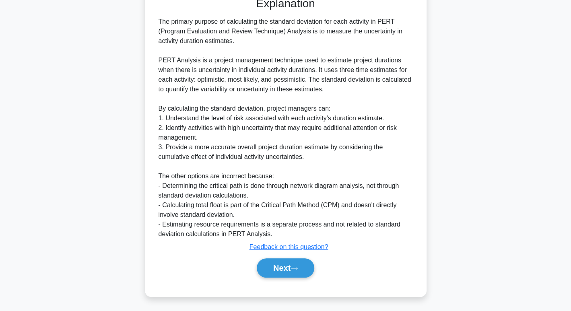
scroll to position [213, 0]
click at [295, 267] on icon at bounding box center [294, 269] width 7 height 4
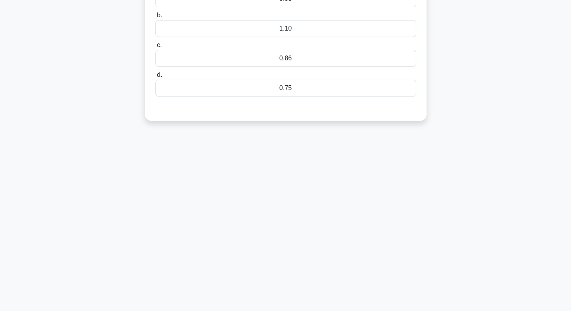
scroll to position [0, 0]
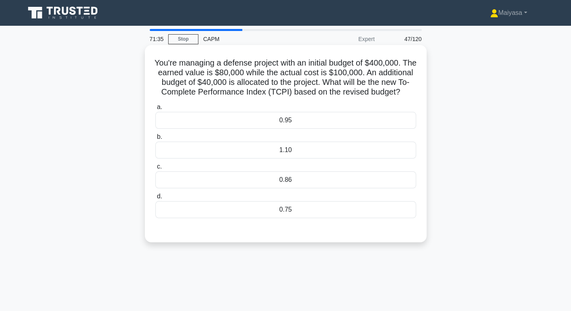
click at [271, 159] on div "1.10" at bounding box center [285, 150] width 261 height 17
click at [155, 140] on input "b. 1.10" at bounding box center [155, 136] width 0 height 5
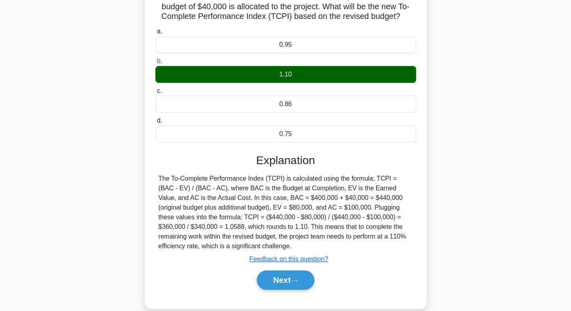
scroll to position [76, 0]
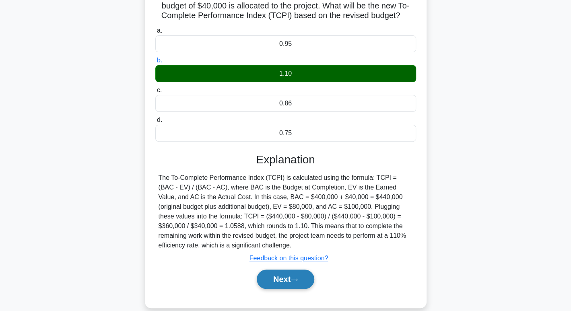
click at [301, 289] on button "Next" at bounding box center [286, 279] width 58 height 19
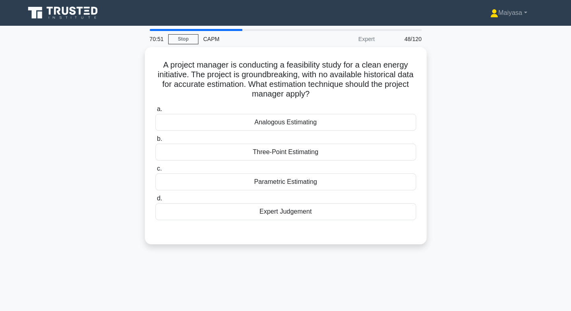
scroll to position [1, 0]
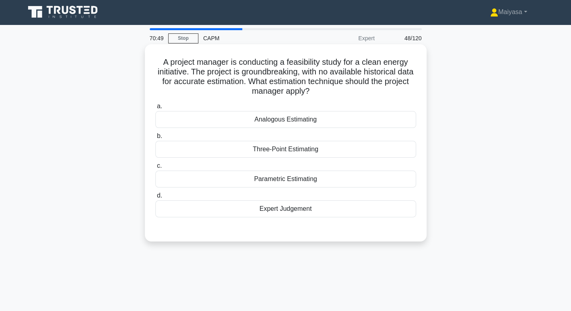
click at [316, 215] on div "Expert Judgement" at bounding box center [285, 208] width 261 height 17
click at [155, 198] on input "d. Expert Judgement" at bounding box center [155, 195] width 0 height 5
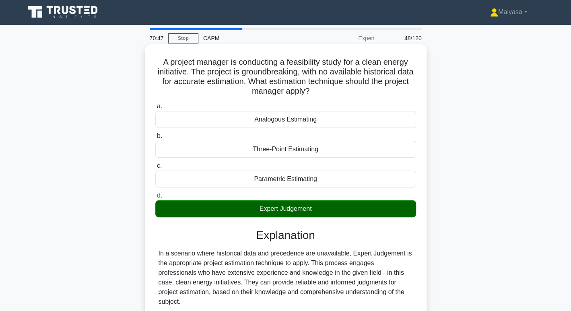
scroll to position [146, 0]
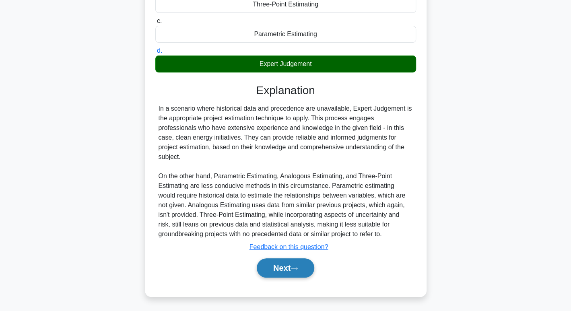
click at [277, 269] on button "Next" at bounding box center [286, 267] width 58 height 19
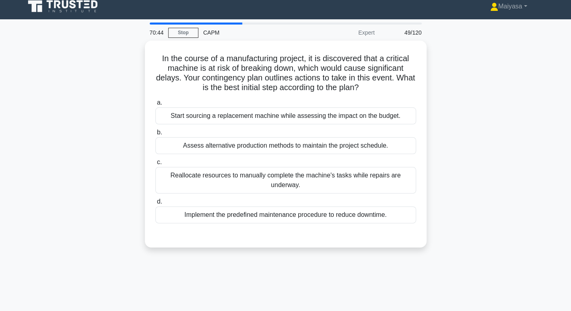
scroll to position [0, 0]
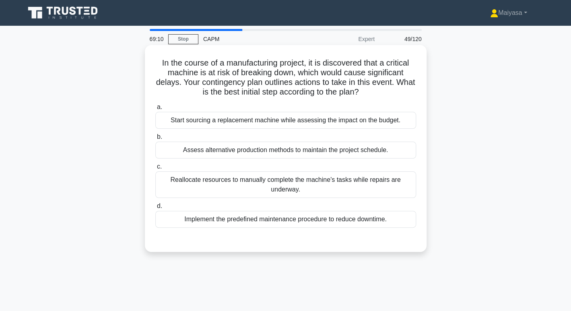
click at [373, 150] on div "Assess alternative production methods to maintain the project schedule." at bounding box center [285, 150] width 261 height 17
click at [155, 140] on input "b. Assess alternative production methods to maintain the project schedule." at bounding box center [155, 136] width 0 height 5
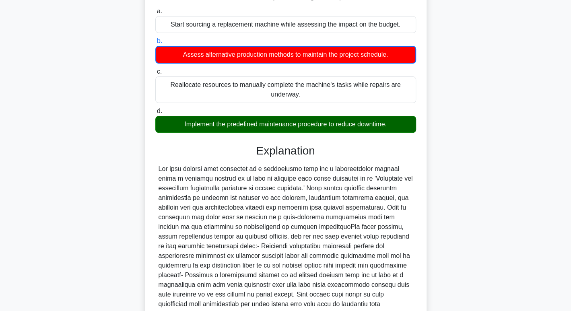
scroll to position [175, 0]
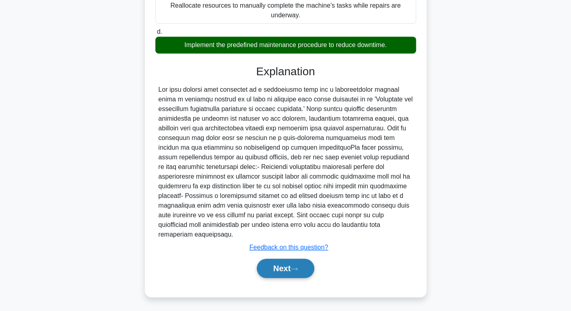
click at [292, 268] on button "Next" at bounding box center [286, 268] width 58 height 19
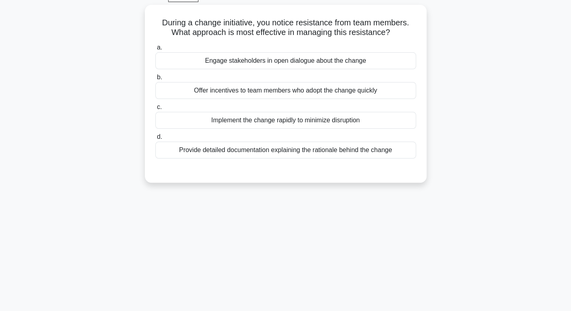
scroll to position [0, 0]
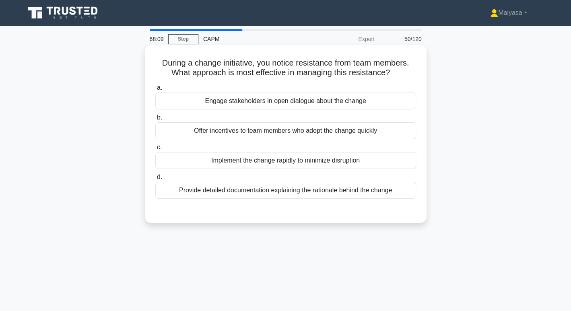
click at [306, 187] on div "Provide detailed documentation explaining the rationale behind the change" at bounding box center [285, 190] width 261 height 17
click at [155, 180] on input "d. Provide detailed documentation explaining the rationale behind the change" at bounding box center [155, 177] width 0 height 5
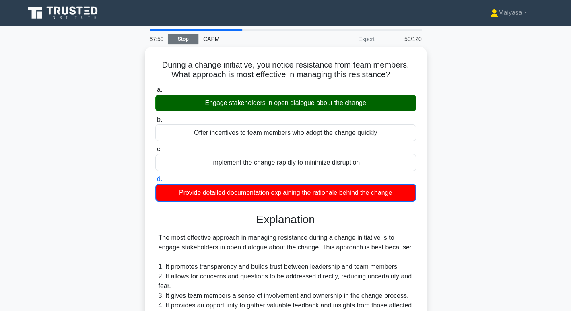
click at [190, 39] on link "Stop" at bounding box center [183, 39] width 30 height 10
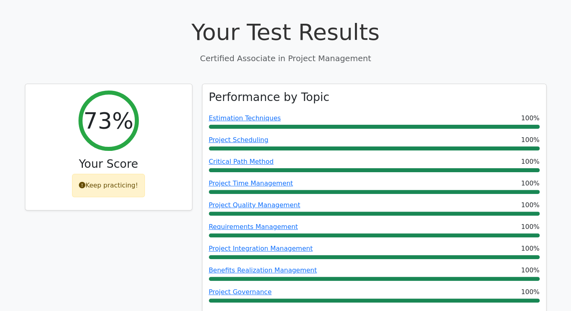
scroll to position [34, 0]
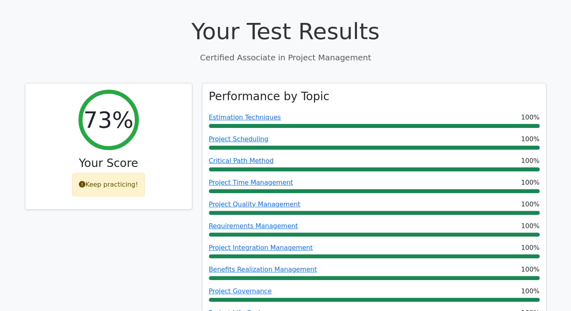
click at [485, 35] on h1 "Your Test Results" at bounding box center [286, 31] width 522 height 27
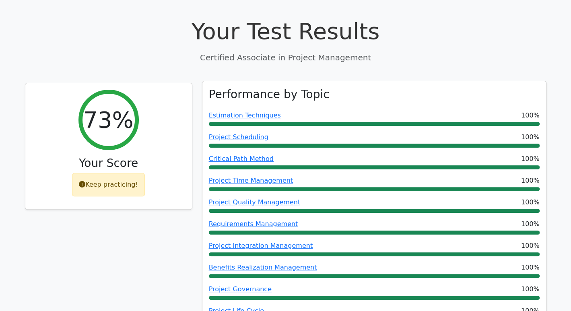
scroll to position [0, 0]
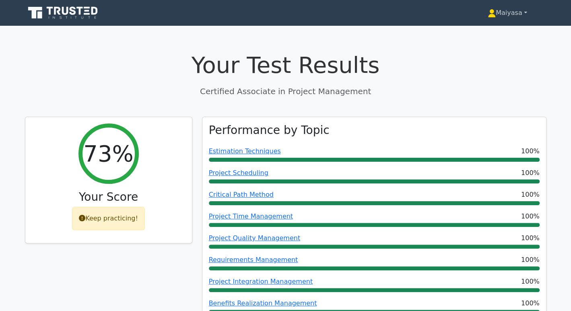
click at [520, 19] on link "Maiyasa" at bounding box center [507, 13] width 78 height 16
click at [502, 27] on link "Profile" at bounding box center [501, 31] width 64 height 13
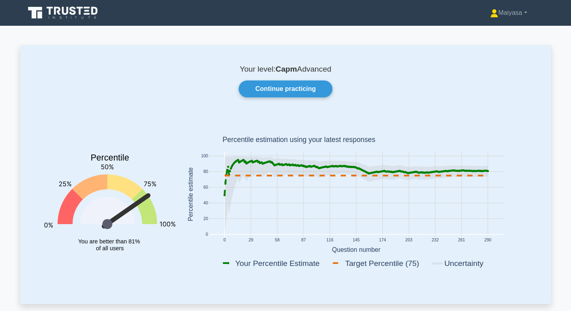
click at [72, 6] on icon at bounding box center [63, 12] width 77 height 15
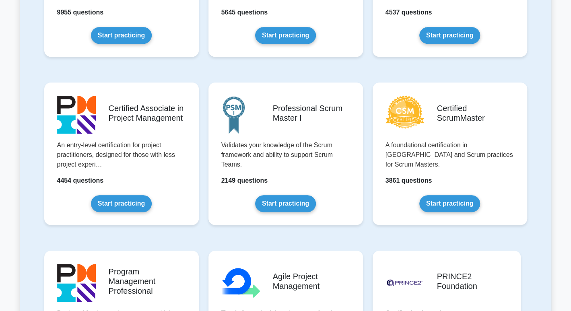
scroll to position [274, 0]
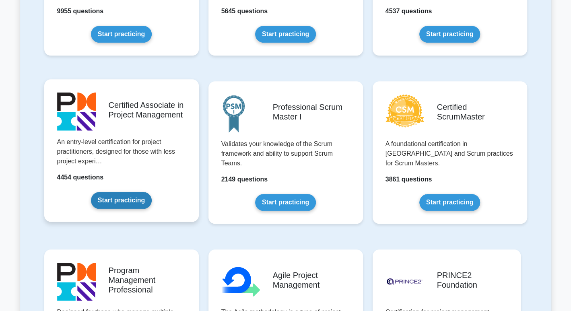
click at [128, 196] on link "Start practicing" at bounding box center [121, 200] width 61 height 17
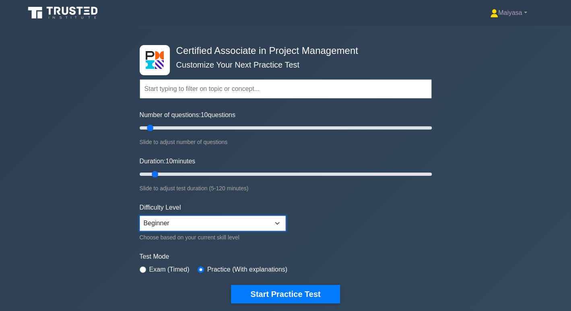
click at [209, 222] on select "Beginner Intermediate Expert" at bounding box center [213, 223] width 146 height 15
click at [140, 216] on select "Beginner Intermediate Expert" at bounding box center [213, 223] width 146 height 15
drag, startPoint x: 153, startPoint y: 129, endPoint x: 340, endPoint y: 126, distance: 187.5
type input "140"
click at [340, 126] on input "Number of questions: 140 questions" at bounding box center [286, 128] width 292 height 10
